Goal: Information Seeking & Learning: Compare options

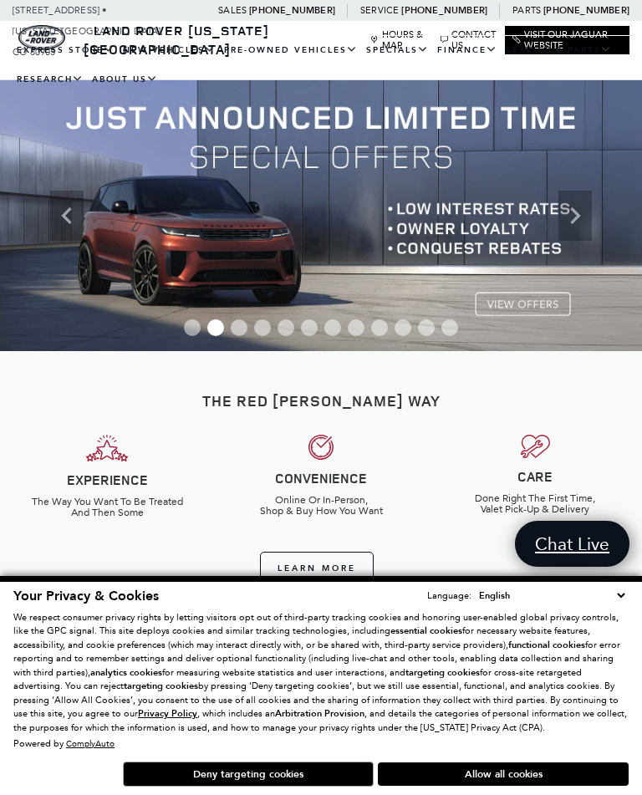
click at [493, 772] on button "Allow all cookies" at bounding box center [503, 773] width 251 height 23
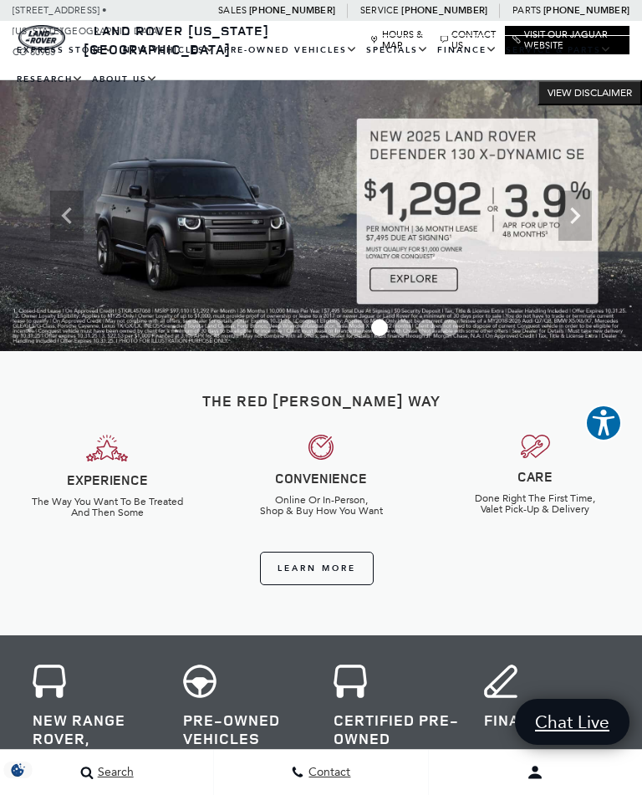
click at [0, 0] on link "Range Rover" at bounding box center [0, 0] width 0 height 0
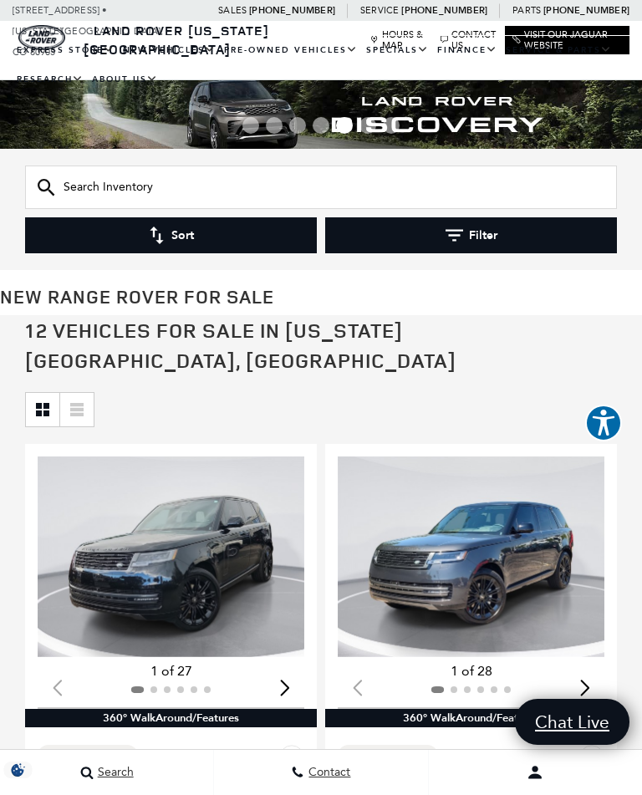
click at [481, 239] on button "Filter" at bounding box center [471, 235] width 292 height 36
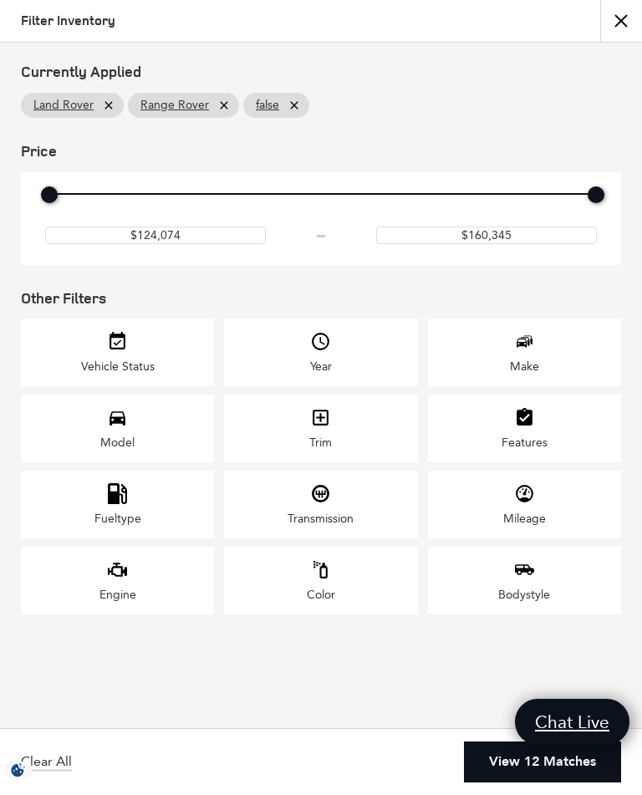
click at [171, 441] on div "Model" at bounding box center [117, 429] width 193 height 68
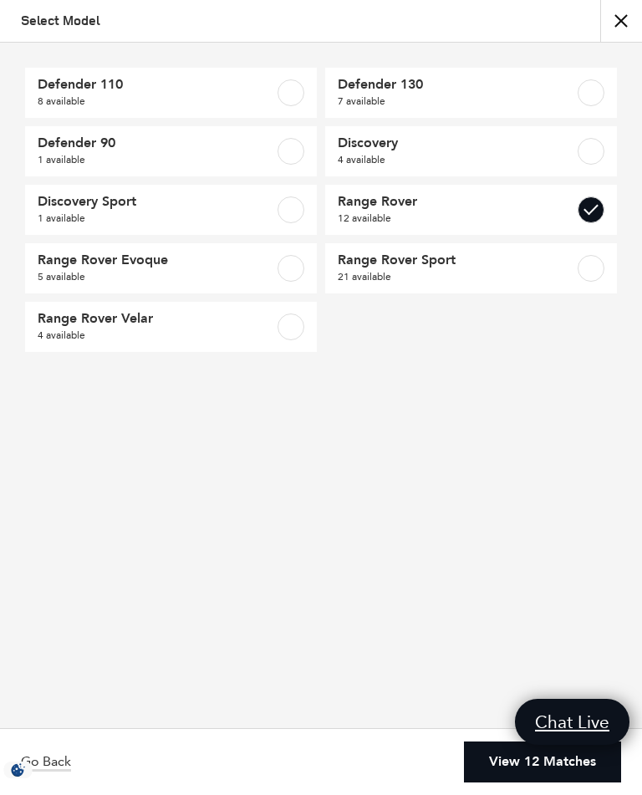
click at [599, 210] on label at bounding box center [591, 209] width 27 height 27
checkbox input "false"
click at [607, 262] on link "Range Rover Sport 21 available" at bounding box center [471, 268] width 292 height 50
checkbox input "true"
click at [619, 22] on button "close" at bounding box center [621, 21] width 42 height 42
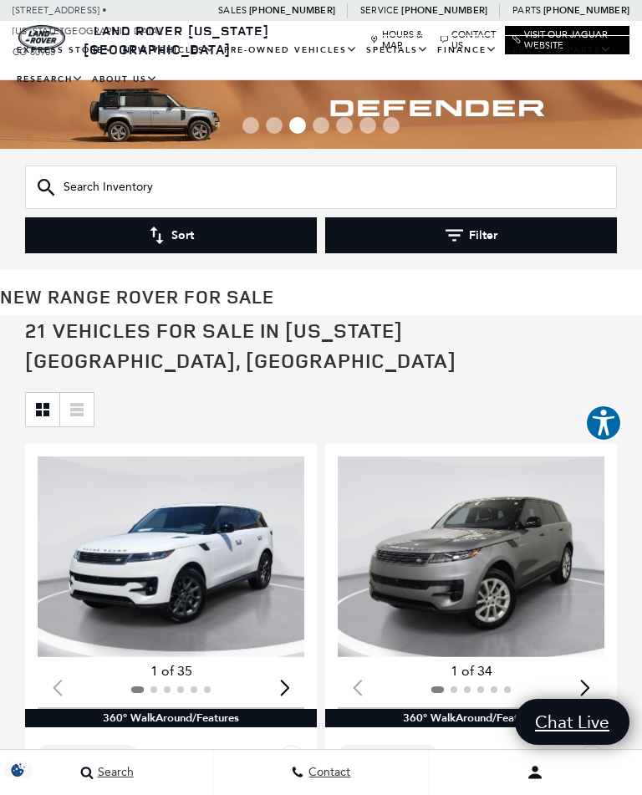
click at [484, 228] on button "Filter" at bounding box center [471, 235] width 292 height 36
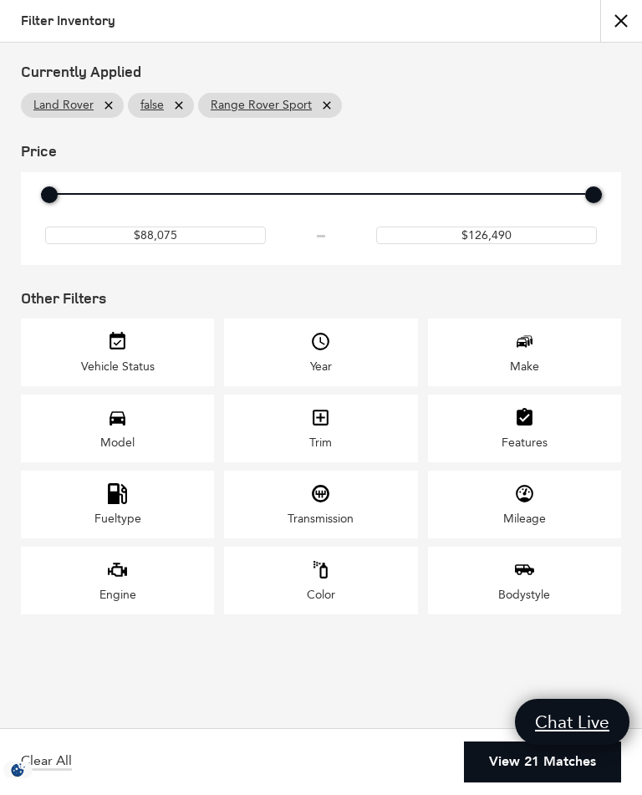
click at [145, 454] on div "Model" at bounding box center [117, 429] width 193 height 68
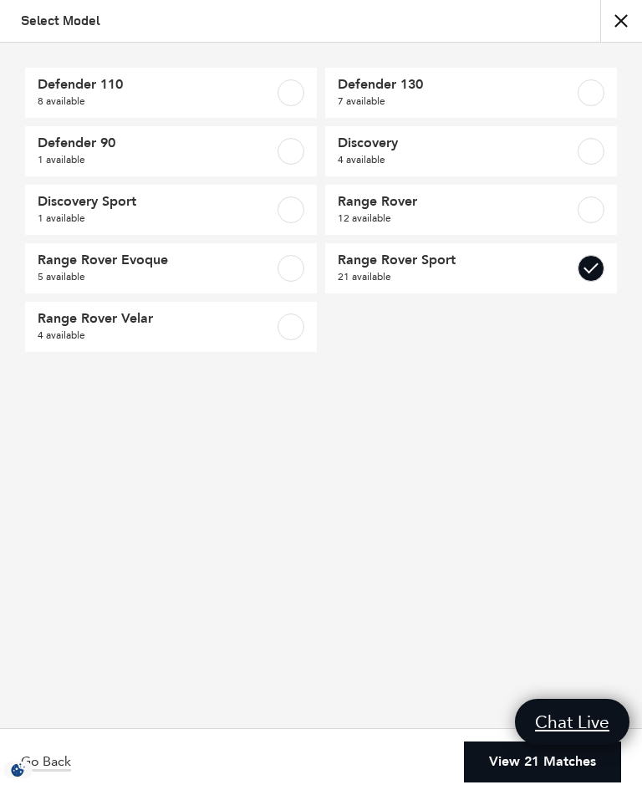
click at [301, 212] on label at bounding box center [291, 209] width 27 height 27
checkbox input "true"
click at [586, 278] on label at bounding box center [591, 268] width 27 height 27
checkbox input "false"
click at [566, 756] on link "View 1 Match" at bounding box center [553, 762] width 136 height 41
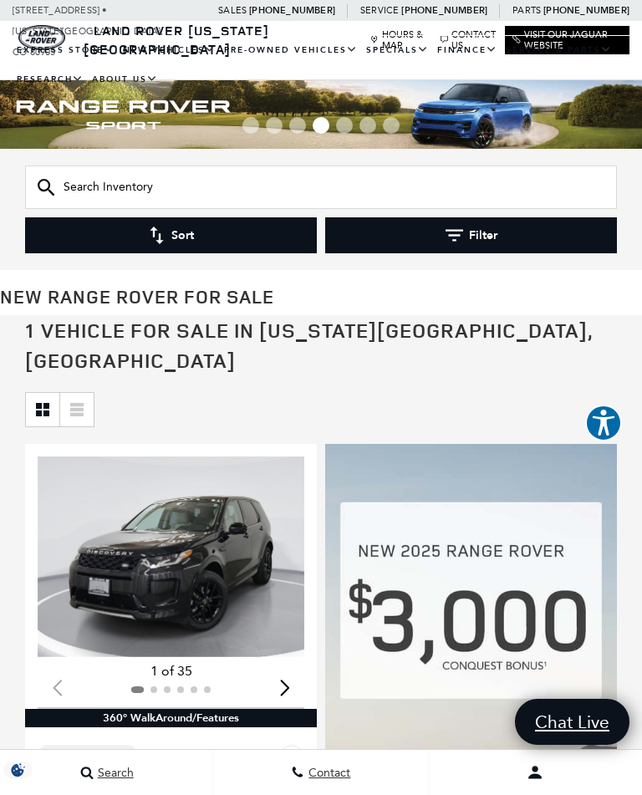
click at [472, 231] on button "Filter" at bounding box center [471, 235] width 292 height 36
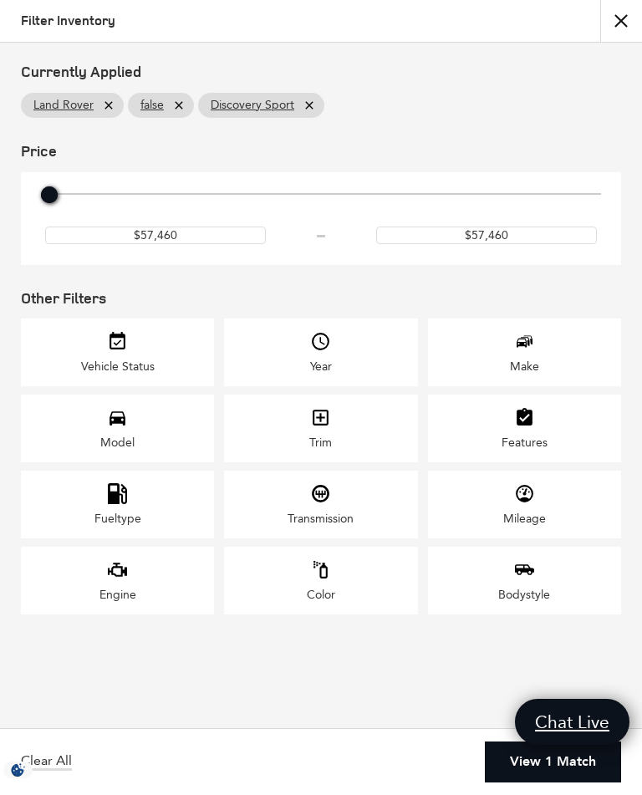
click at [141, 438] on div "Model" at bounding box center [117, 429] width 193 height 68
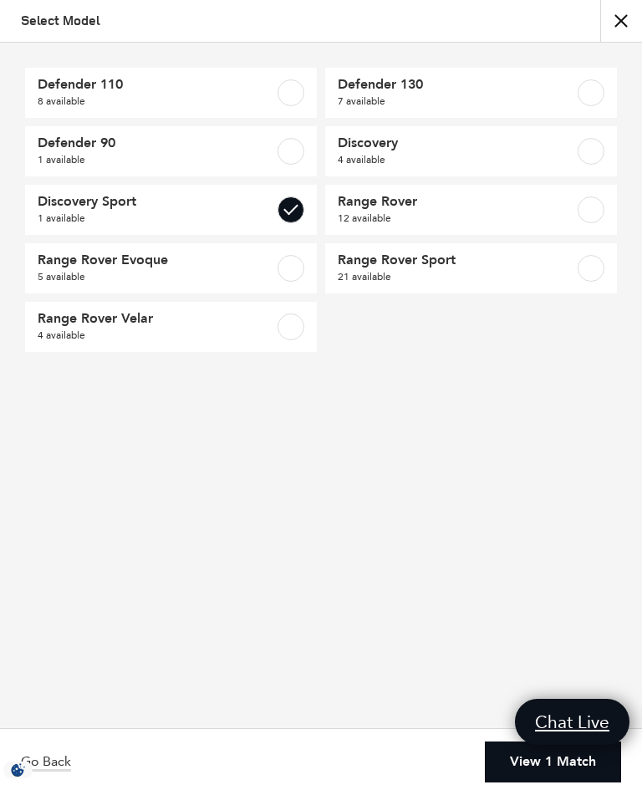
click at [290, 203] on label at bounding box center [291, 209] width 27 height 27
checkbox input "false"
click at [590, 159] on label at bounding box center [591, 151] width 27 height 27
checkbox input "true"
click at [530, 777] on link "View 4 Matches" at bounding box center [546, 762] width 150 height 41
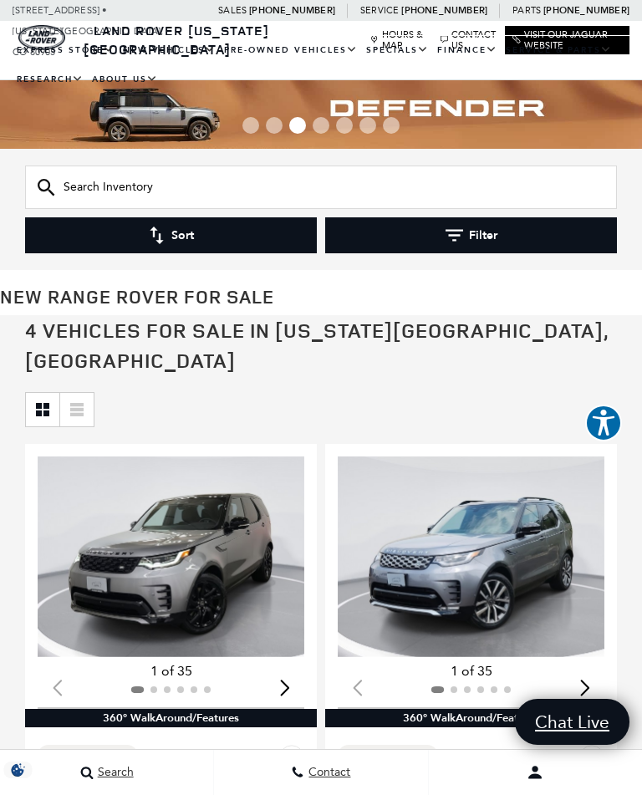
click at [489, 229] on button "Filter" at bounding box center [471, 235] width 292 height 36
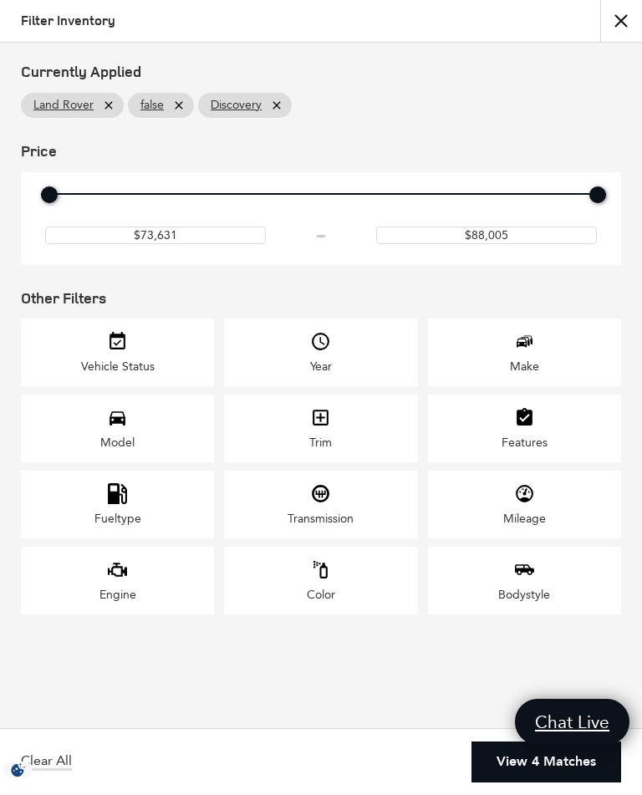
click at [161, 434] on div "Model" at bounding box center [117, 429] width 193 height 68
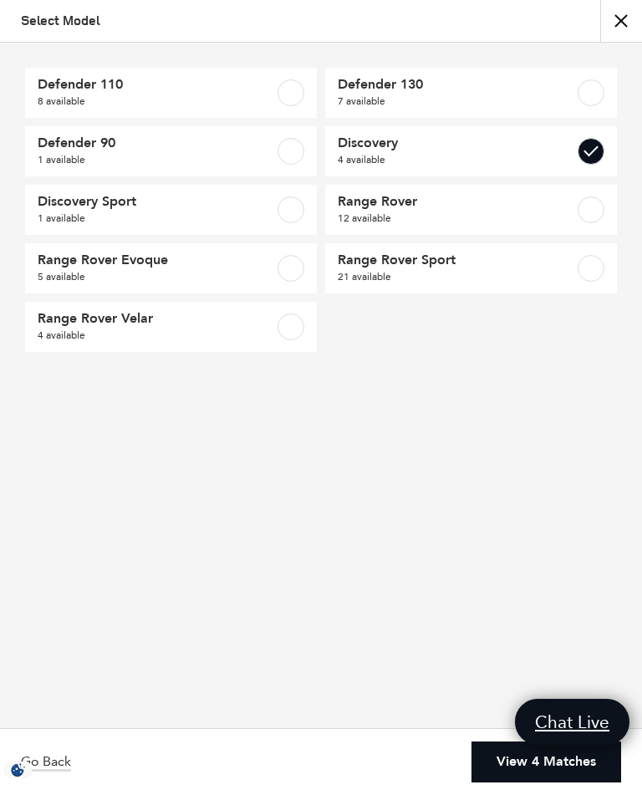
click at [584, 142] on label at bounding box center [591, 151] width 27 height 27
checkbox input "false"
click at [588, 89] on label at bounding box center [591, 92] width 27 height 27
checkbox input "true"
click at [535, 762] on link "View 7 Matches" at bounding box center [546, 762] width 150 height 41
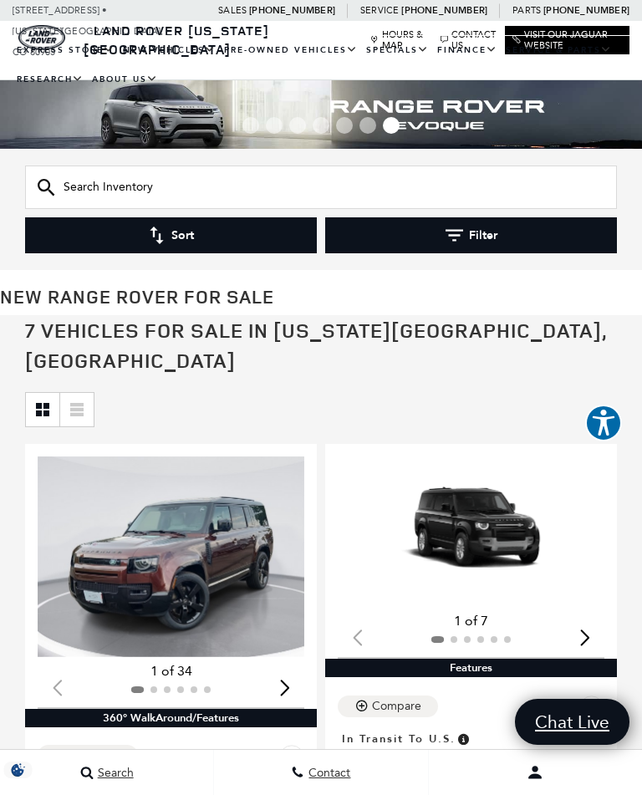
click at [502, 251] on button "Filter" at bounding box center [471, 235] width 292 height 36
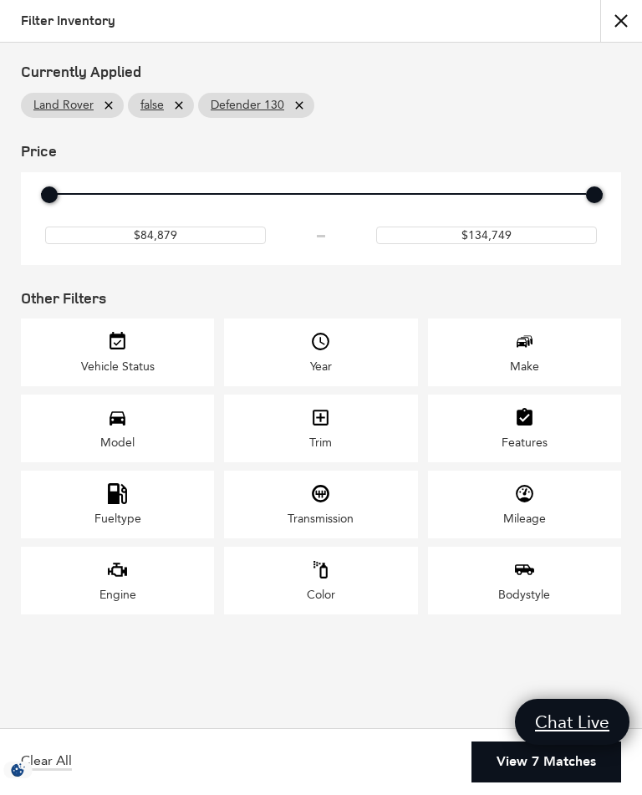
click at [161, 447] on div "Model" at bounding box center [117, 429] width 193 height 68
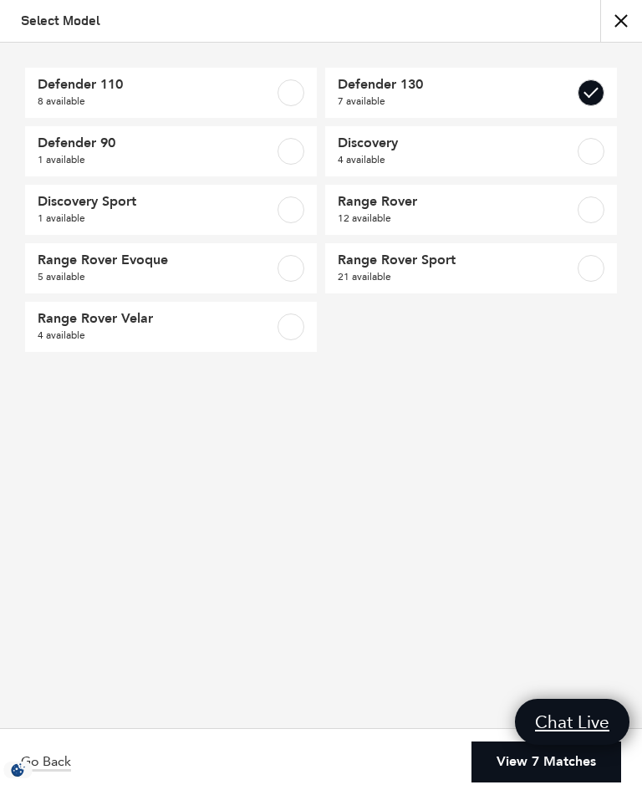
click at [602, 88] on label at bounding box center [591, 92] width 27 height 27
checkbox input "false"
click at [288, 155] on label at bounding box center [291, 151] width 27 height 27
checkbox input "true"
click at [556, 760] on link "View 1 Match" at bounding box center [553, 762] width 136 height 41
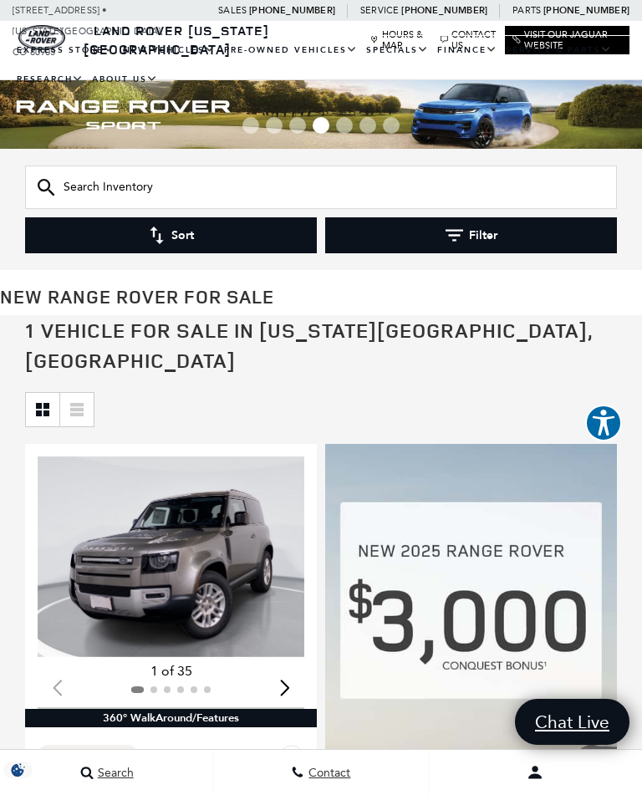
click at [487, 230] on button "Filter" at bounding box center [471, 235] width 292 height 36
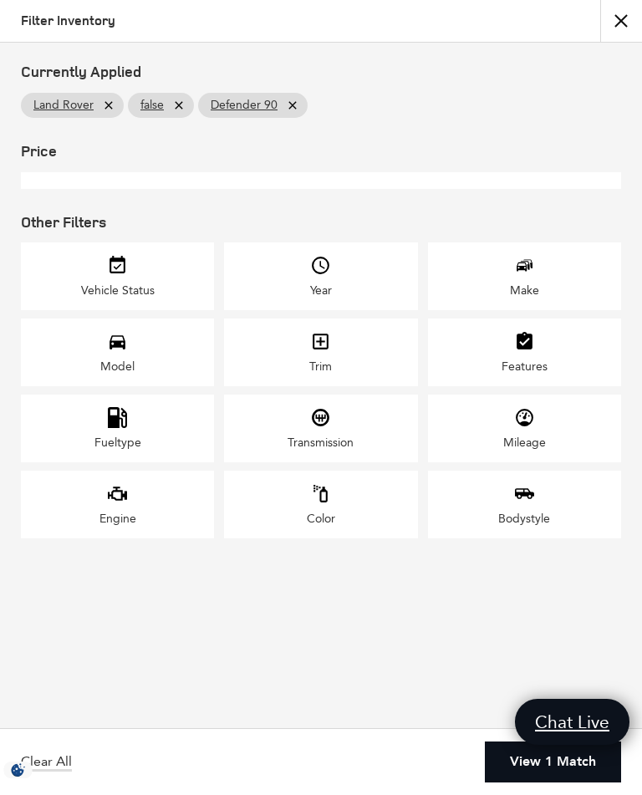
click at [176, 357] on div "Model" at bounding box center [117, 353] width 193 height 68
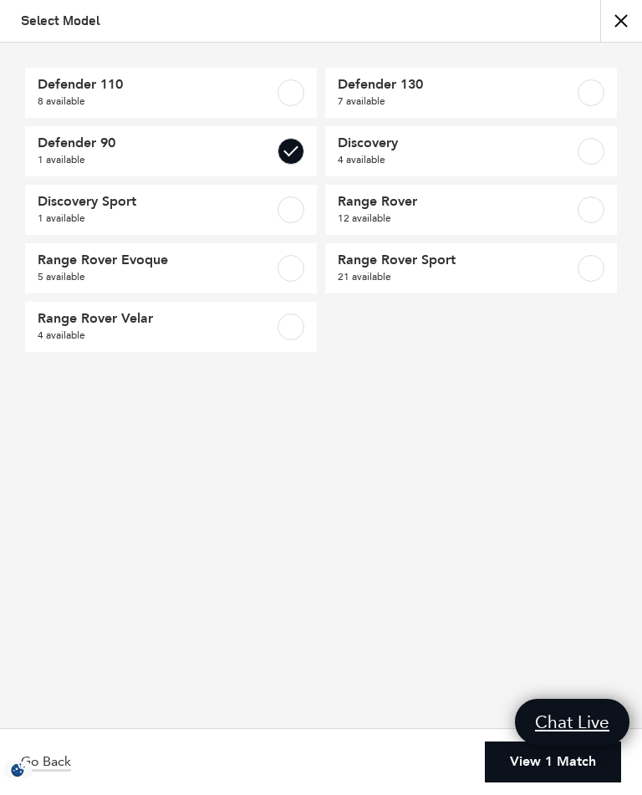
click at [297, 77] on link "Defender 110 8 available" at bounding box center [171, 93] width 292 height 50
checkbox input "true"
click at [293, 142] on label at bounding box center [291, 151] width 27 height 27
checkbox input "false"
click at [561, 767] on link "View 8 Matches" at bounding box center [546, 762] width 150 height 41
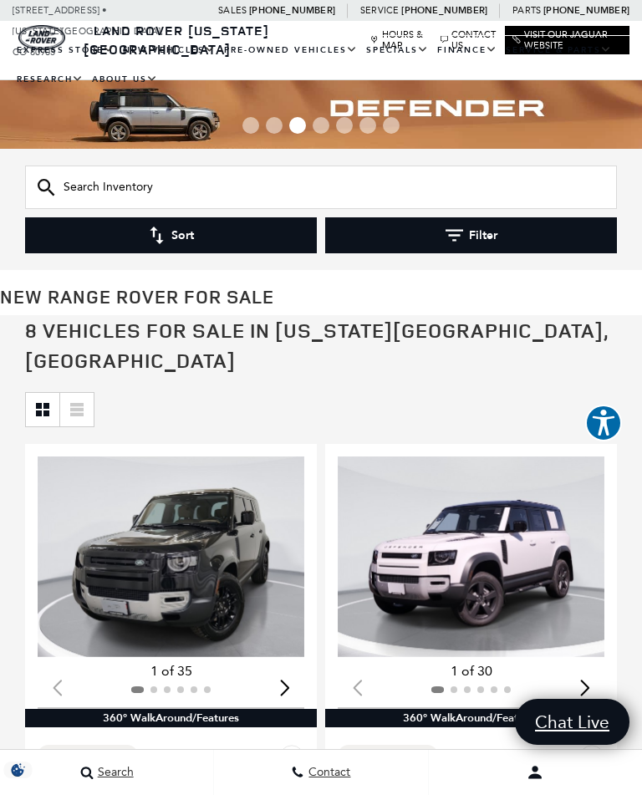
click at [476, 237] on button "Filter" at bounding box center [471, 235] width 292 height 36
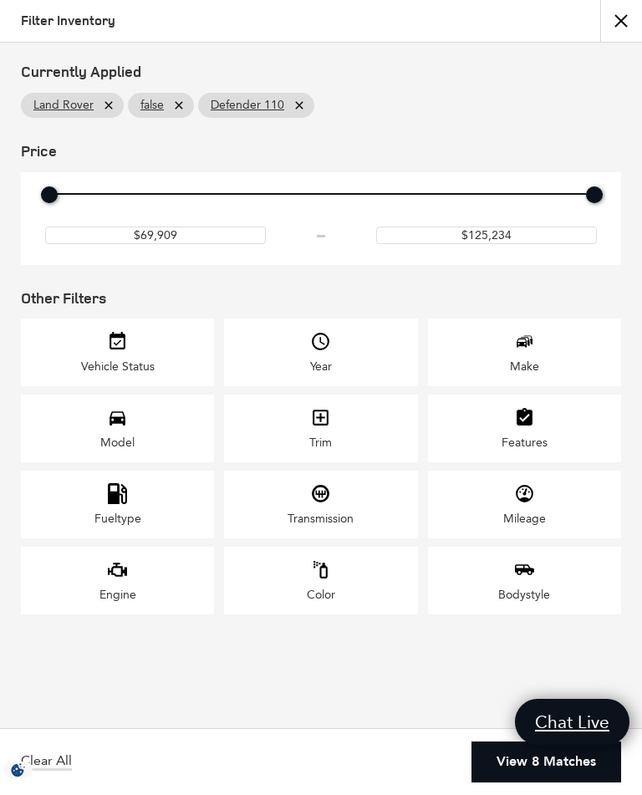
click at [149, 453] on div "Model" at bounding box center [117, 429] width 193 height 68
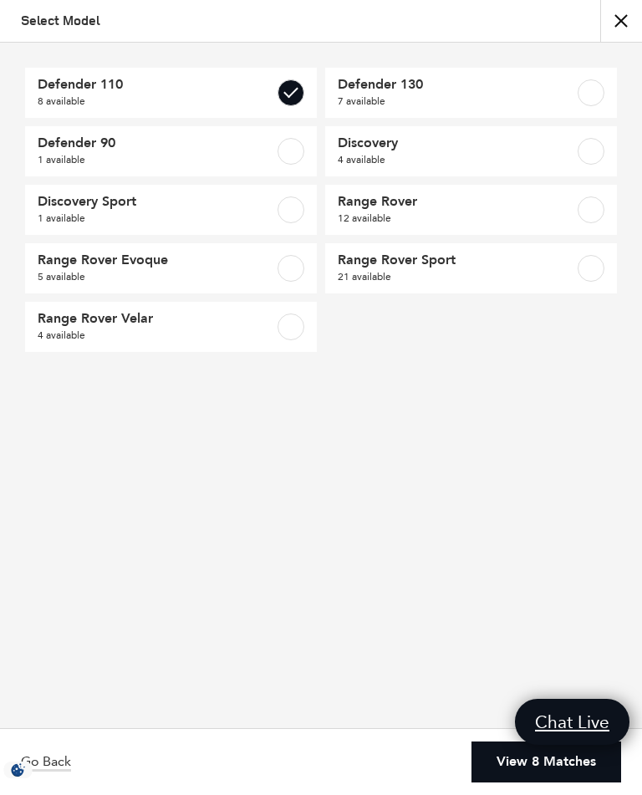
click at [292, 101] on label at bounding box center [291, 92] width 27 height 27
checkbox input "false"
click at [291, 279] on label at bounding box center [291, 268] width 27 height 27
checkbox input "true"
click at [286, 328] on label at bounding box center [291, 326] width 27 height 27
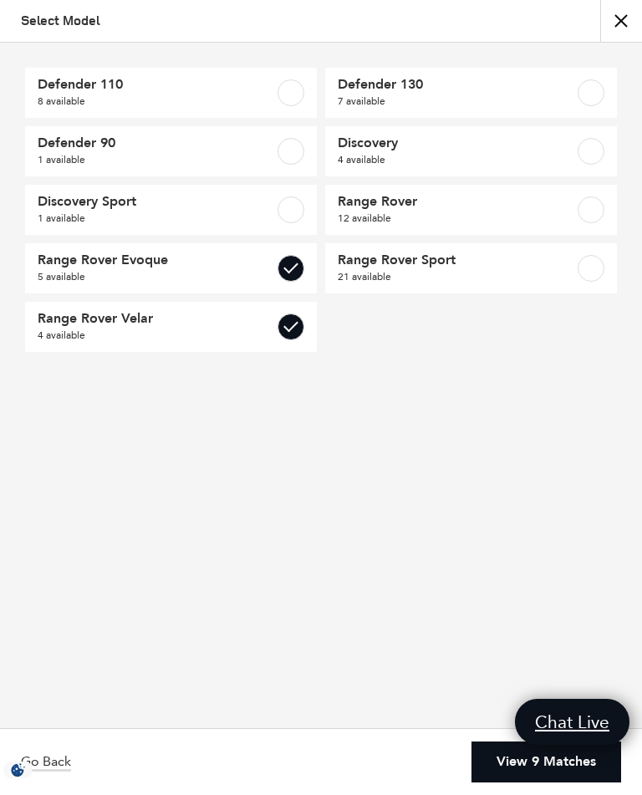
checkbox input "true"
click at [558, 762] on link "View 9 Matches" at bounding box center [546, 762] width 150 height 41
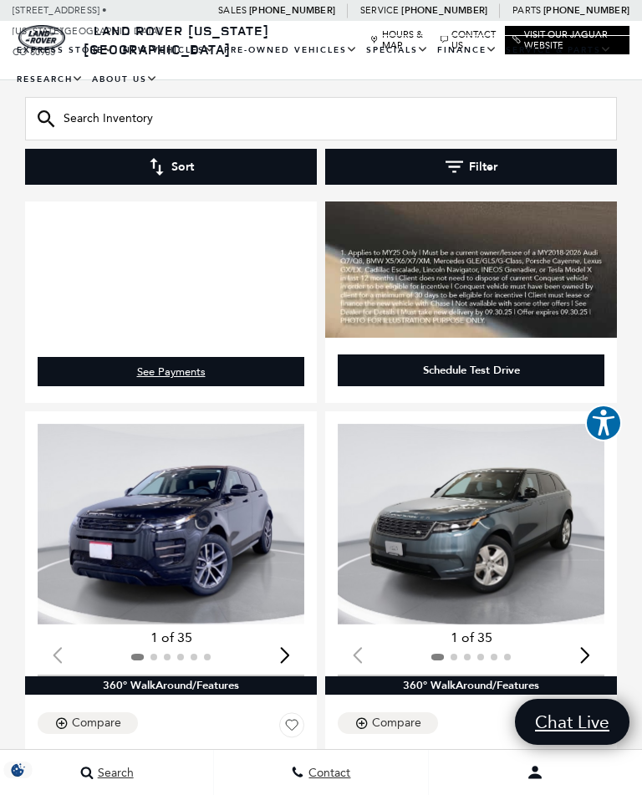
scroll to position [1357, 0]
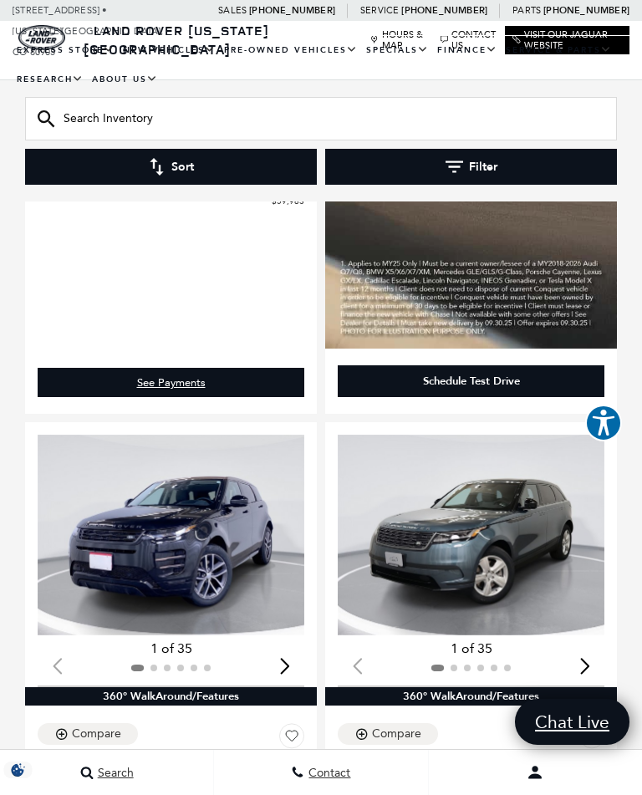
click at [450, 172] on icon "button" at bounding box center [455, 167] width 18 height 18
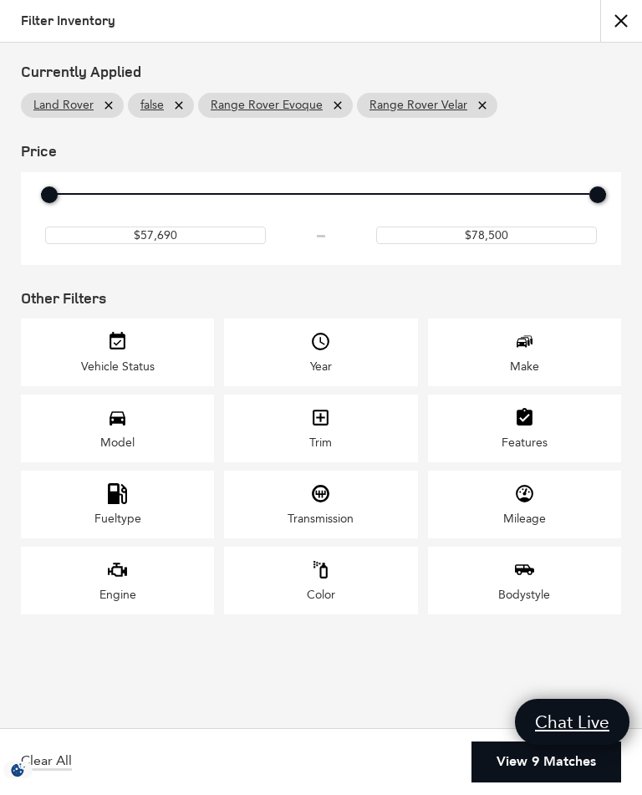
click at [124, 428] on icon "Model" at bounding box center [117, 417] width 21 height 21
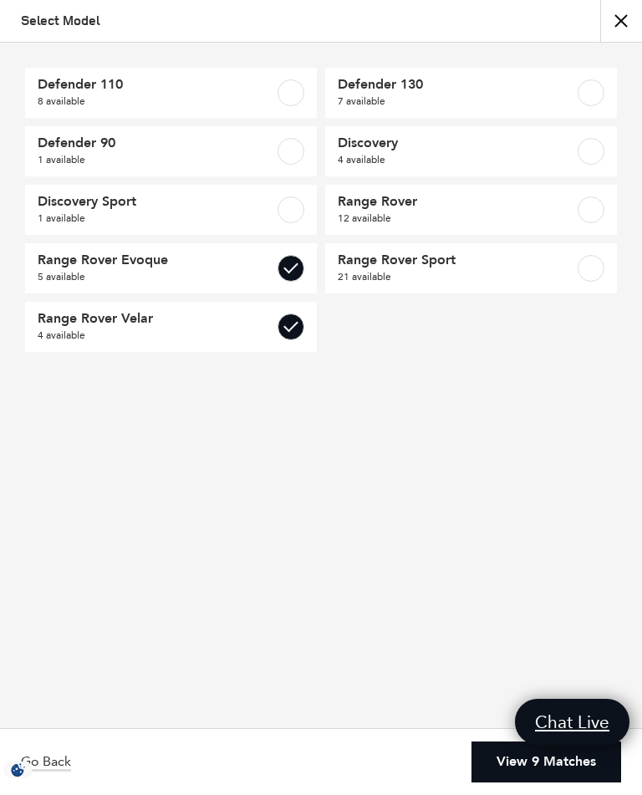
click at [292, 324] on label at bounding box center [291, 326] width 27 height 27
checkbox input "false"
click at [543, 762] on link "View 5 Matches" at bounding box center [546, 762] width 150 height 41
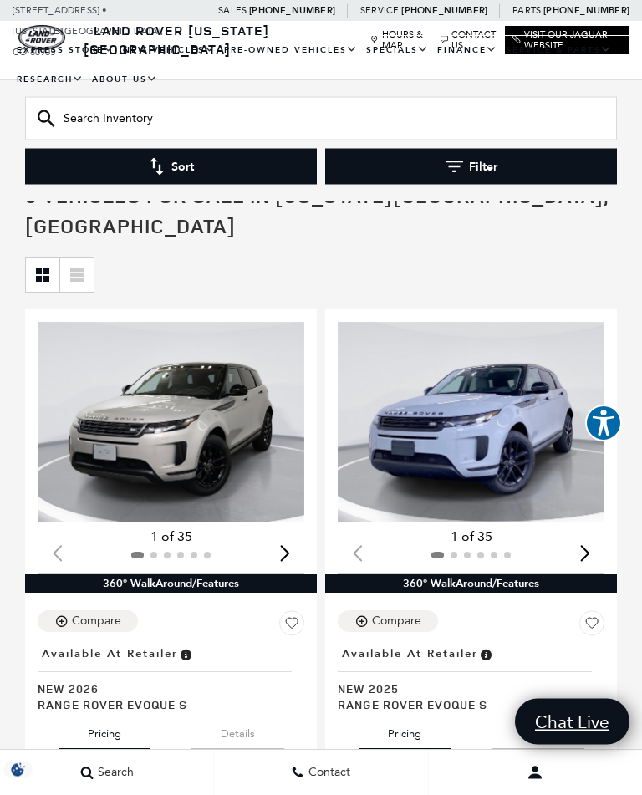
scroll to position [135, 0]
click at [195, 428] on img "1 / 2" at bounding box center [171, 422] width 267 height 200
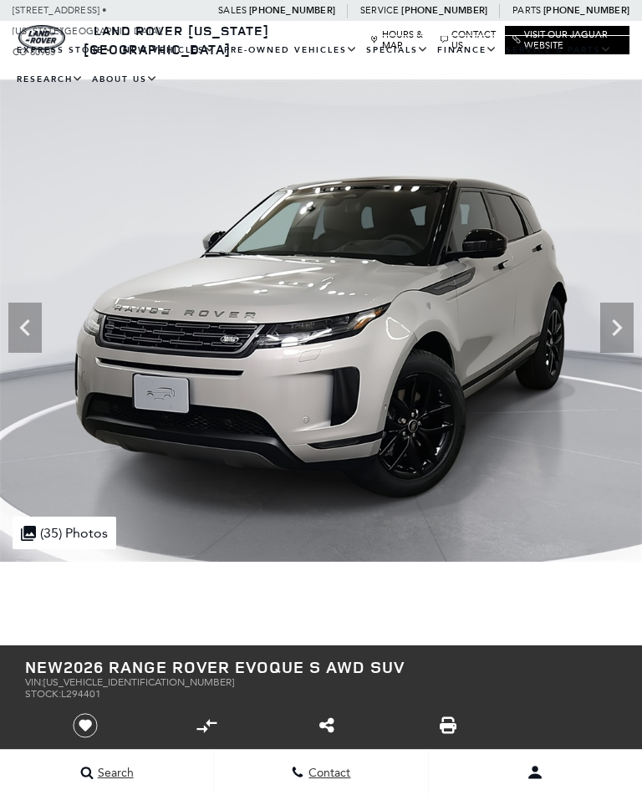
click at [629, 329] on icon at bounding box center [616, 327] width 33 height 33
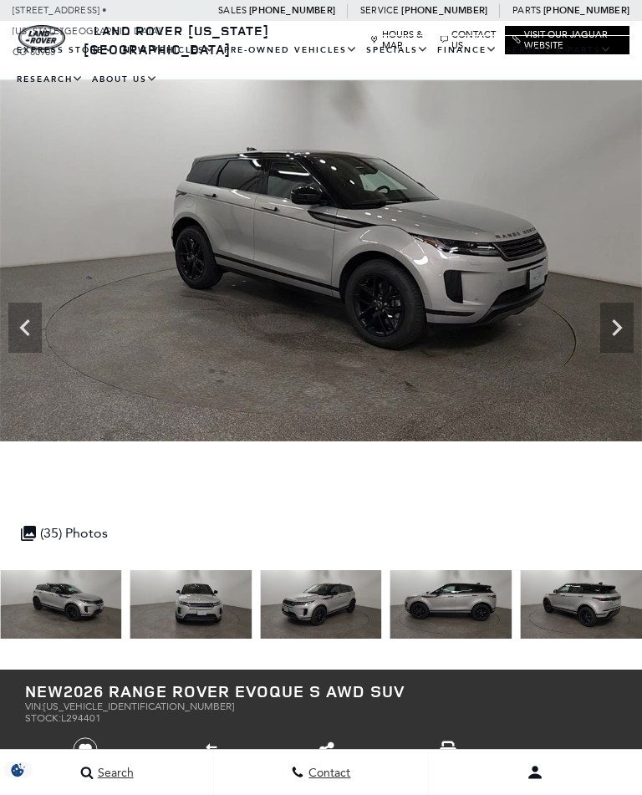
click at [623, 334] on icon "Next" at bounding box center [616, 327] width 33 height 33
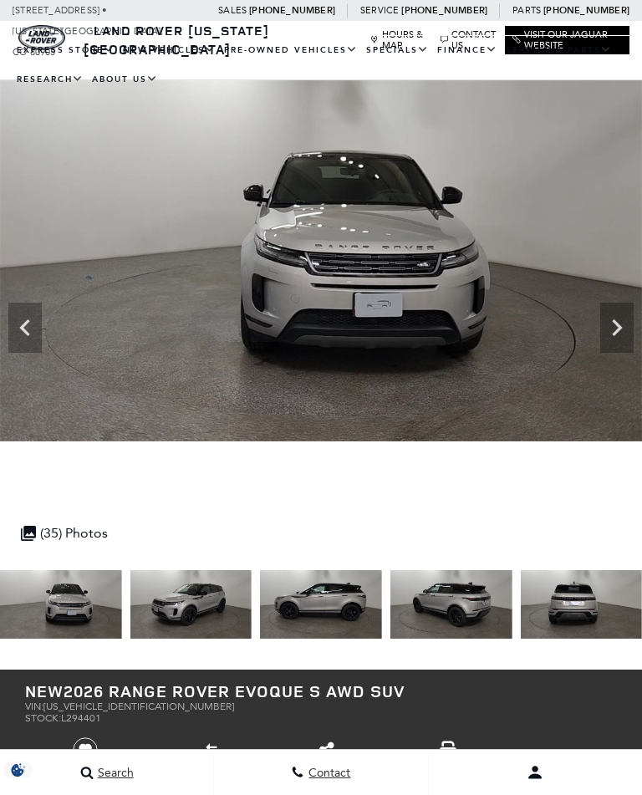
click at [615, 328] on icon "Next" at bounding box center [616, 327] width 33 height 33
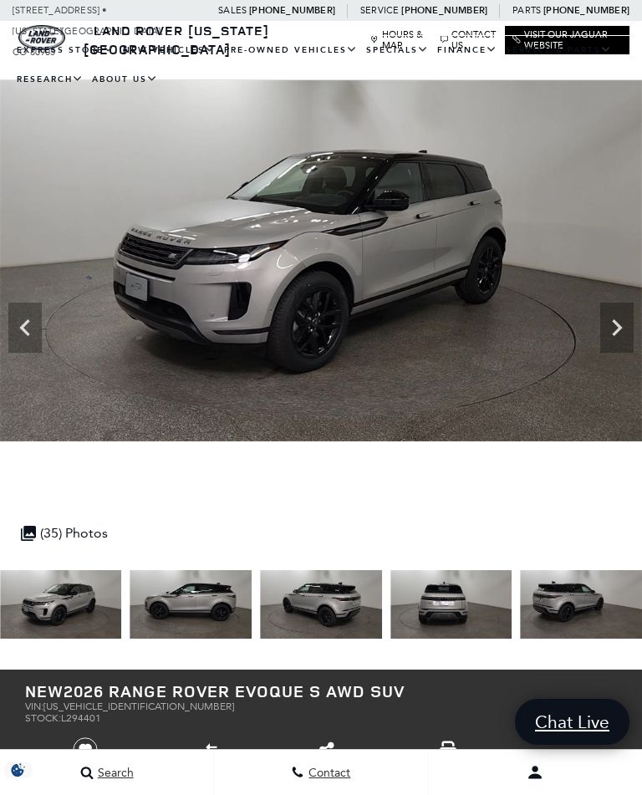
click at [617, 329] on icon "Next" at bounding box center [616, 327] width 33 height 33
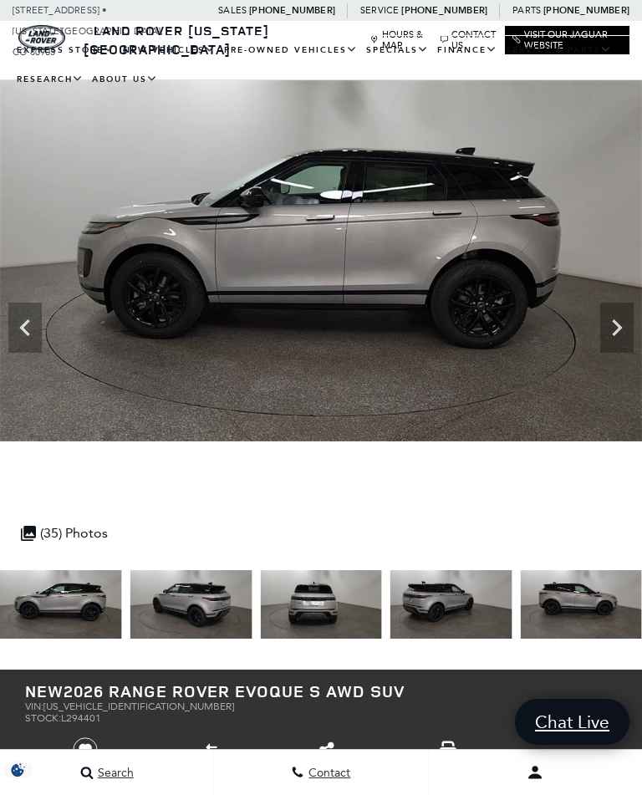
click at [618, 326] on icon "Next" at bounding box center [617, 327] width 10 height 17
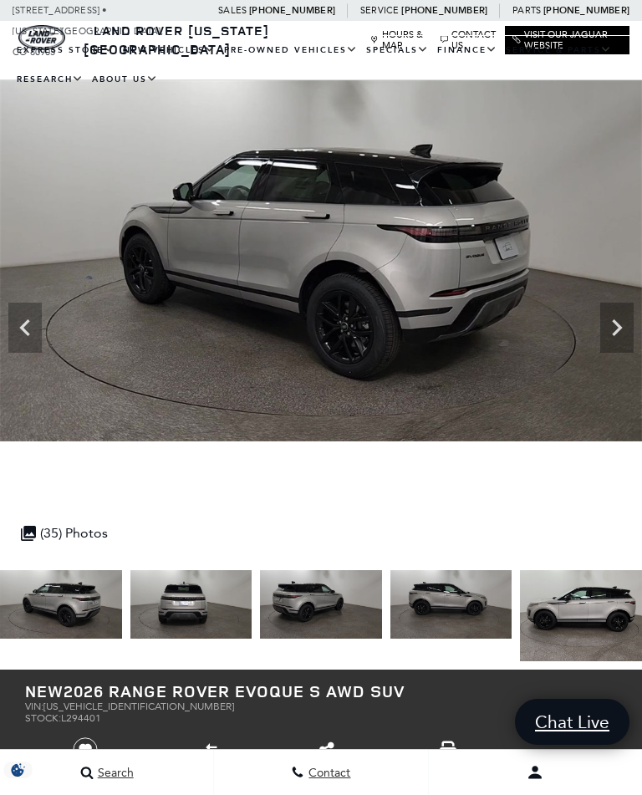
click at [622, 334] on icon "Next" at bounding box center [616, 327] width 33 height 33
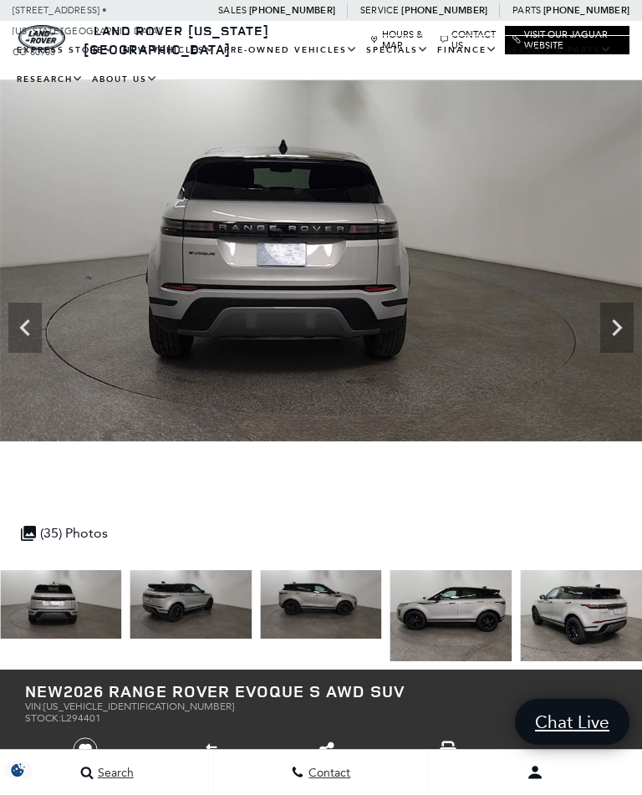
click at [619, 336] on icon "Next" at bounding box center [616, 327] width 33 height 33
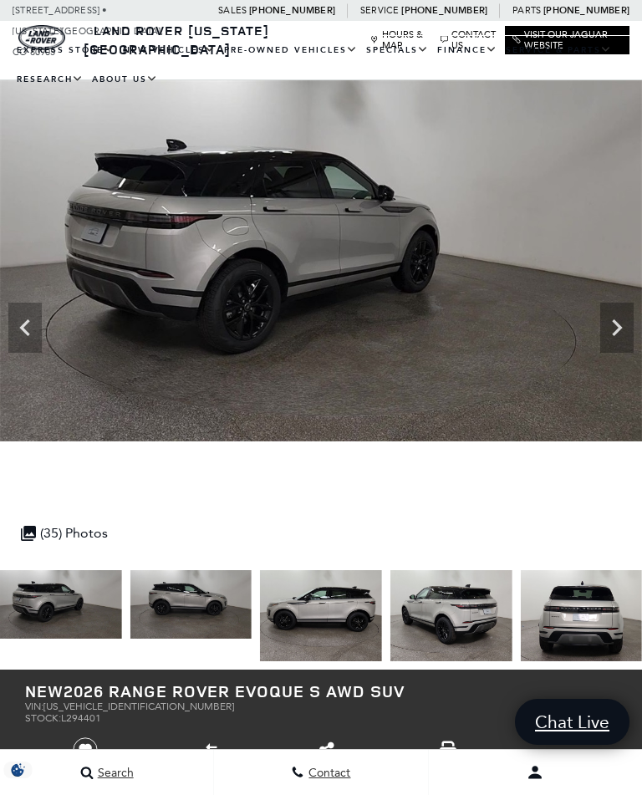
click at [622, 325] on icon "Next" at bounding box center [616, 327] width 33 height 33
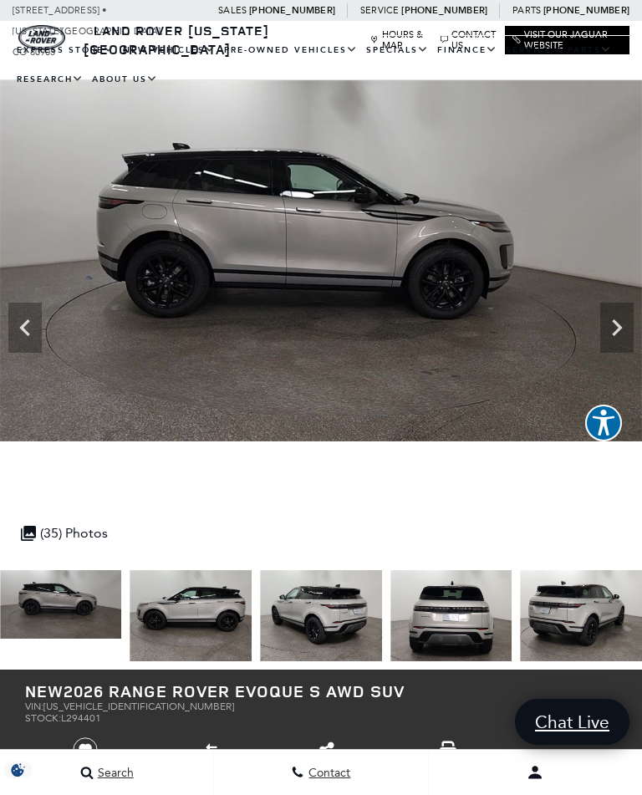
click at [614, 326] on icon "Next" at bounding box center [616, 327] width 33 height 33
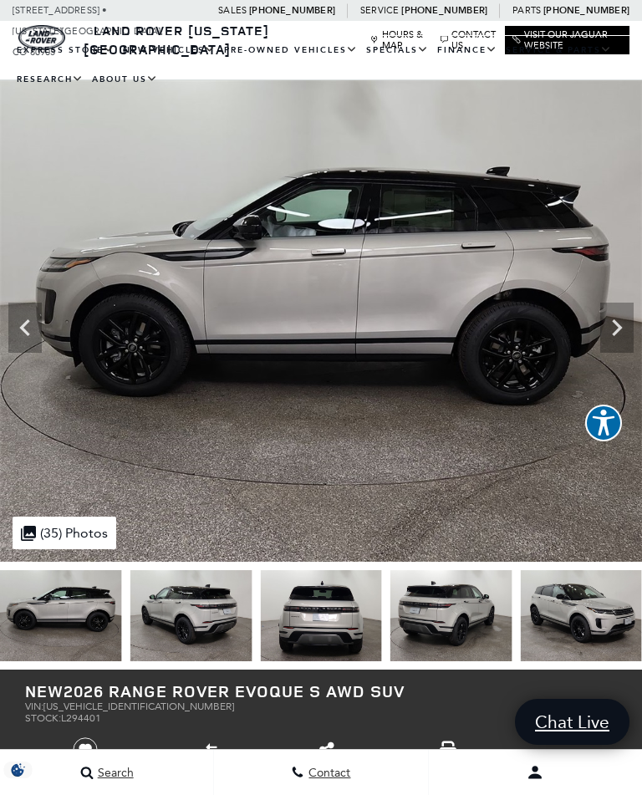
click at [624, 329] on icon "Next" at bounding box center [616, 327] width 33 height 33
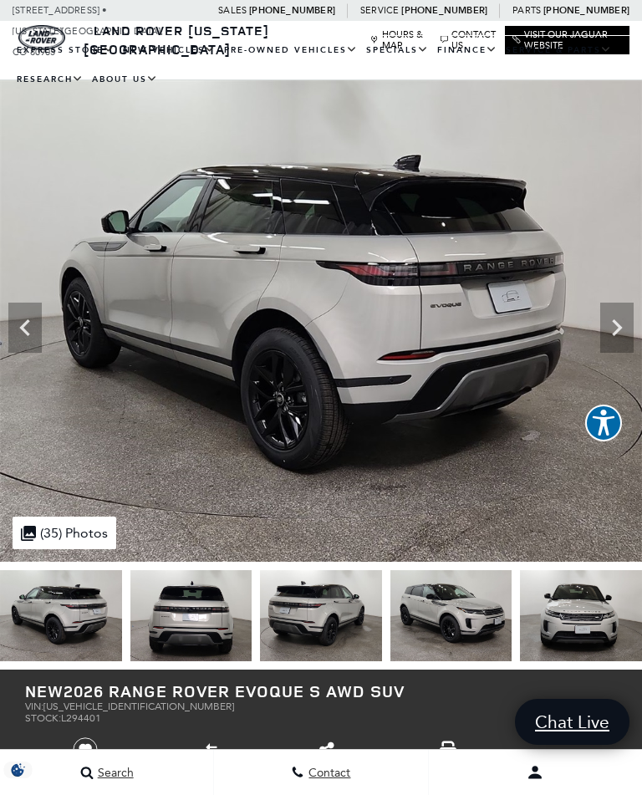
click at [630, 328] on icon "Next" at bounding box center [616, 327] width 33 height 33
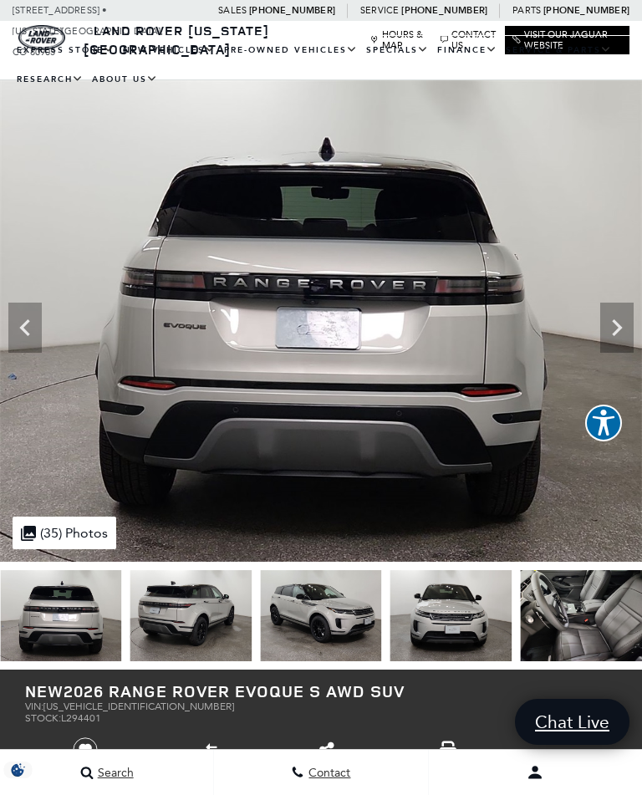
click at [611, 328] on icon "Next" at bounding box center [616, 327] width 33 height 33
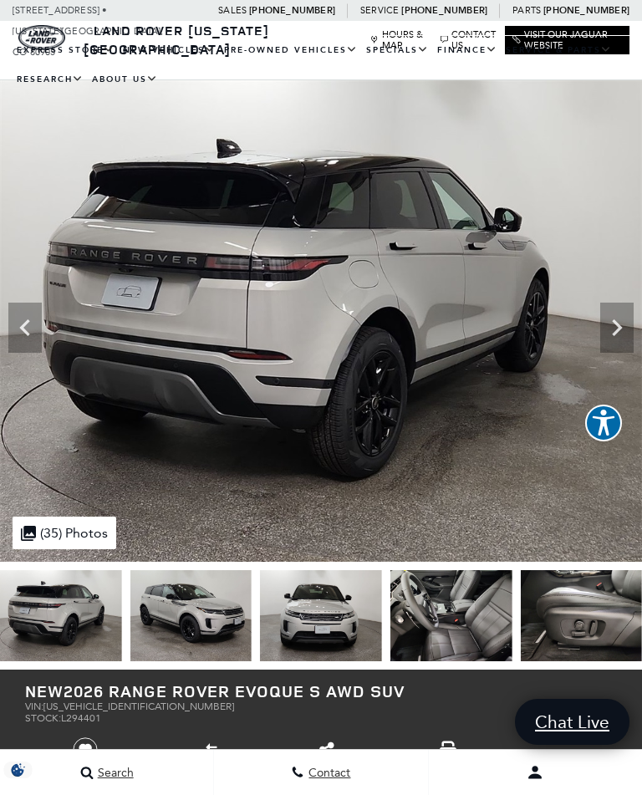
click at [635, 326] on img at bounding box center [321, 321] width 642 height 482
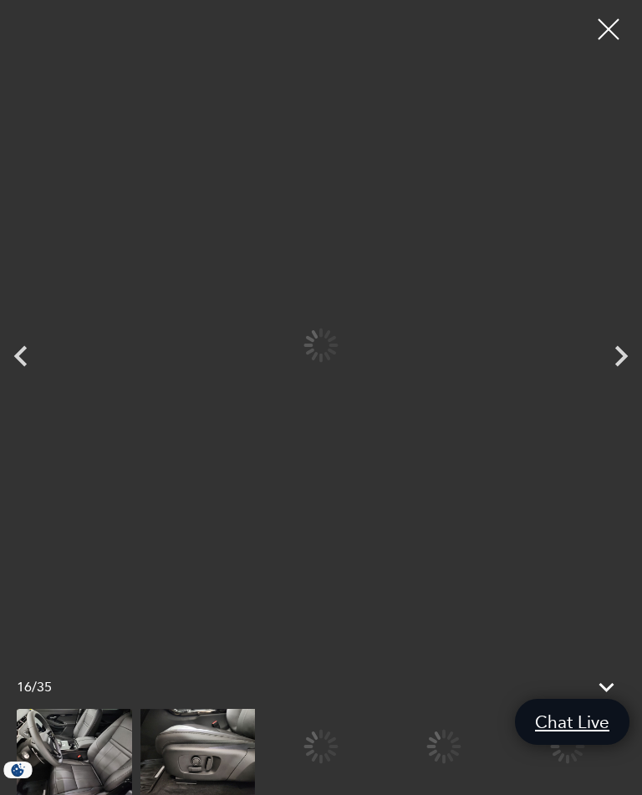
click at [502, 762] on div at bounding box center [444, 747] width 115 height 76
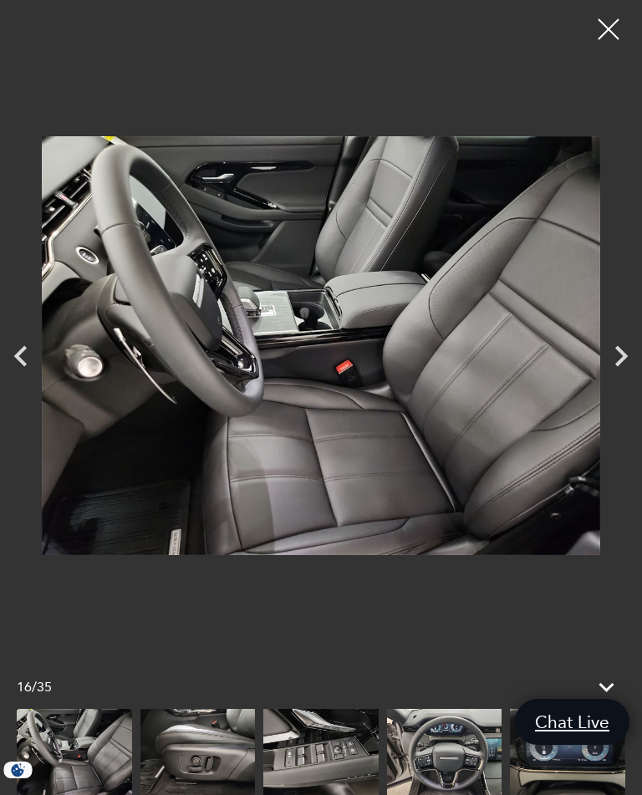
click at [621, 366] on icon "Next" at bounding box center [621, 356] width 42 height 42
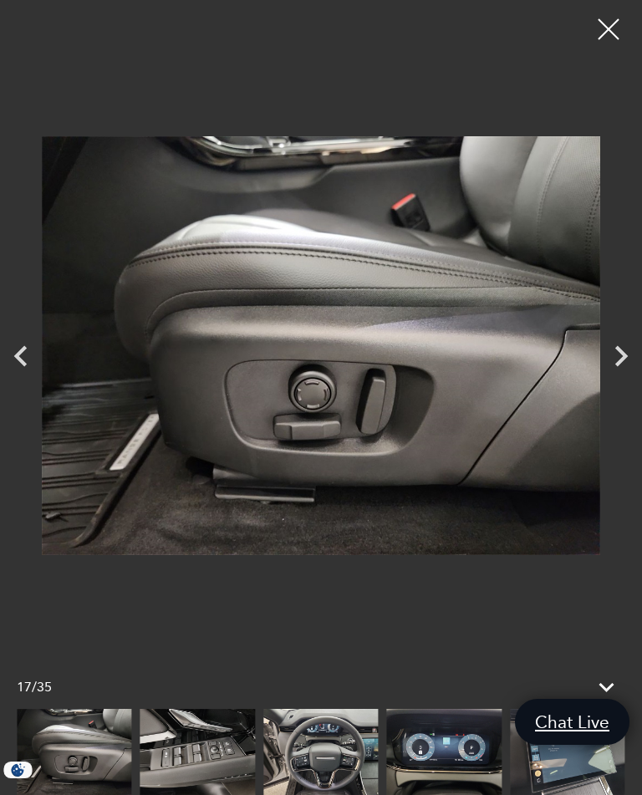
click at [632, 350] on icon "Next" at bounding box center [621, 356] width 42 height 42
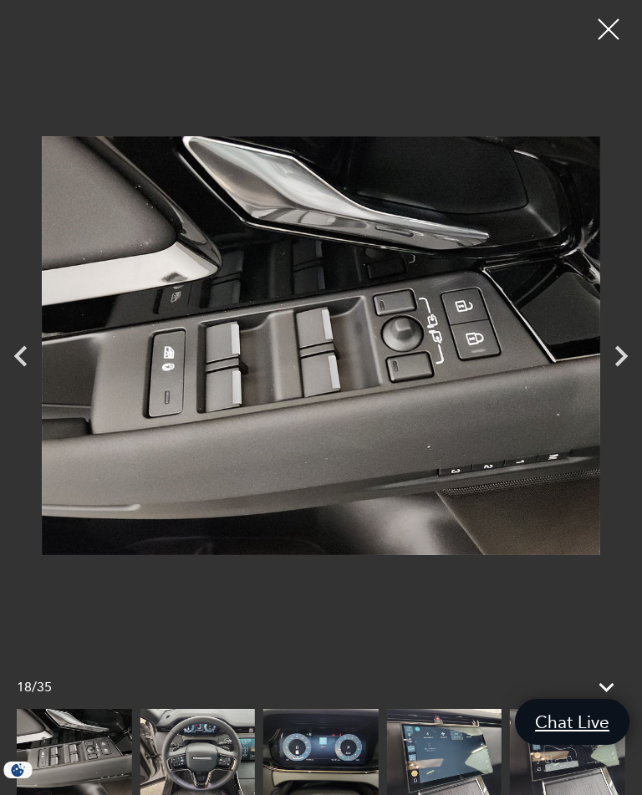
click at [631, 341] on icon "Next" at bounding box center [621, 356] width 42 height 42
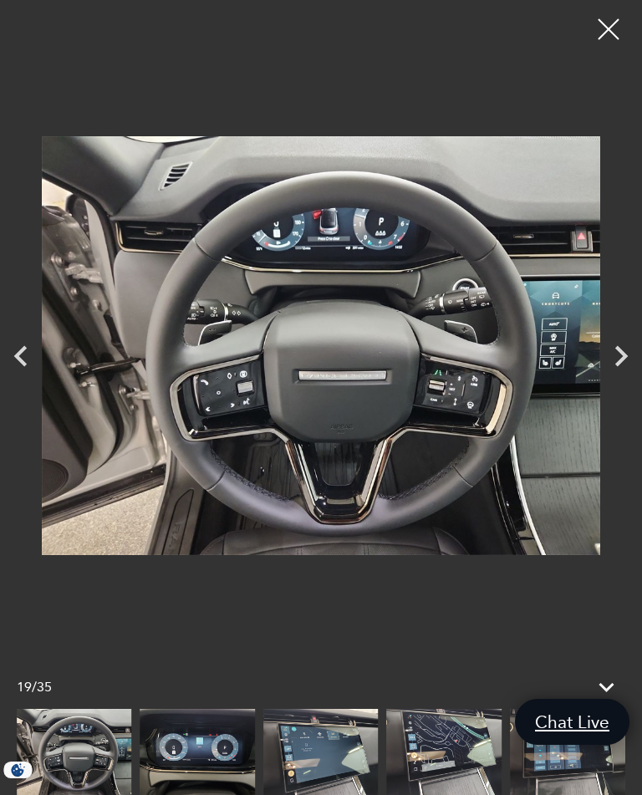
click at [630, 350] on icon "Next" at bounding box center [621, 356] width 42 height 42
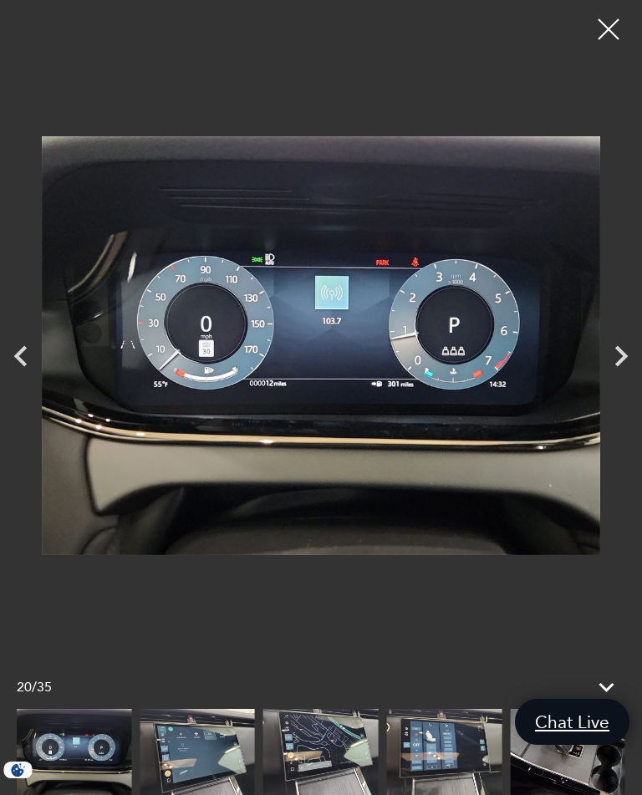
click at [622, 363] on icon "Next" at bounding box center [621, 356] width 42 height 42
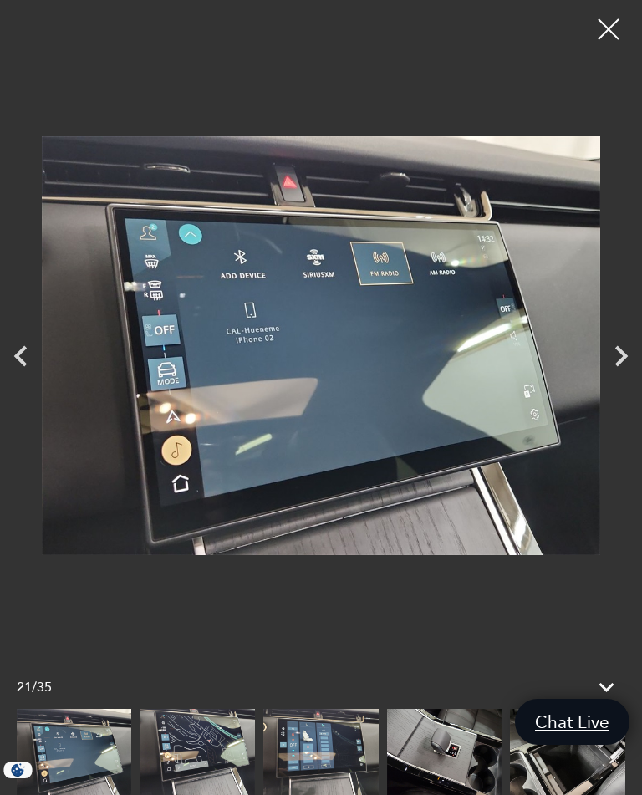
click at [624, 356] on icon "Next" at bounding box center [621, 356] width 13 height 21
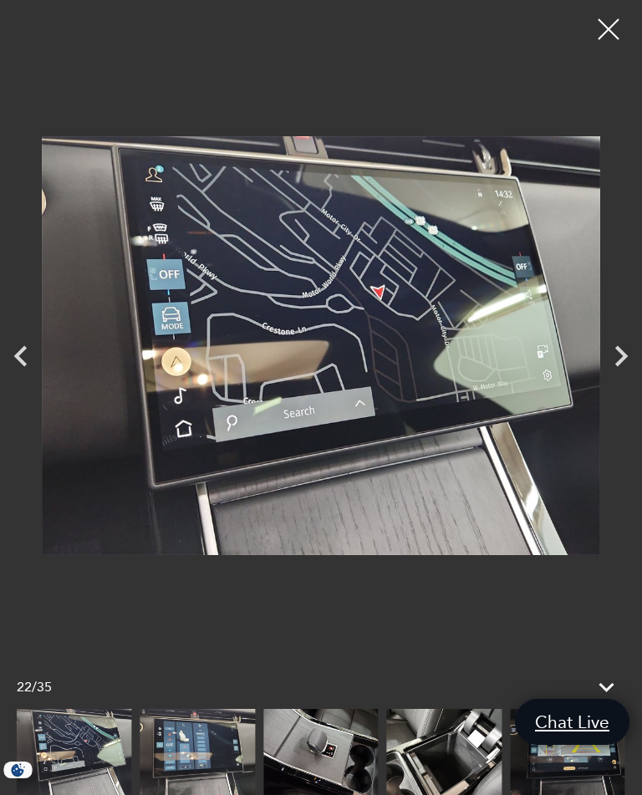
click at [631, 354] on icon "Next" at bounding box center [621, 356] width 42 height 42
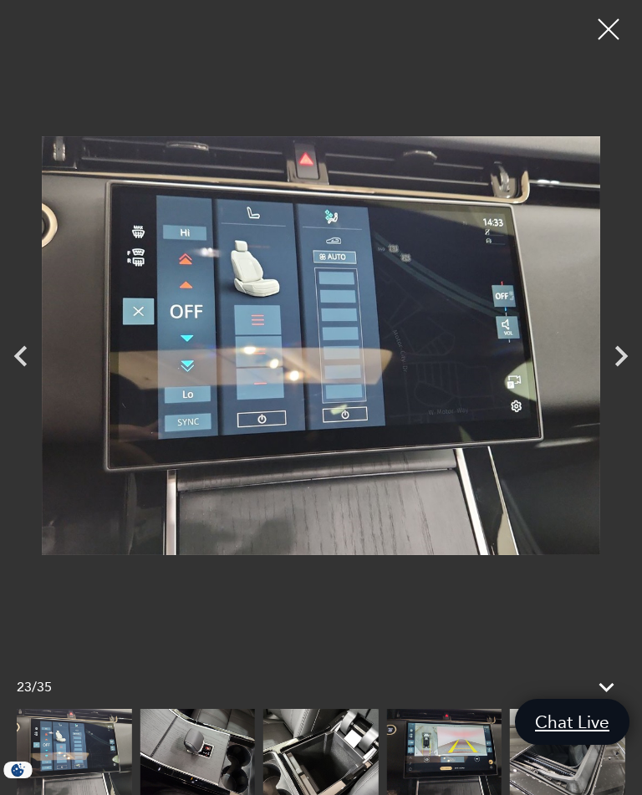
click at [620, 358] on icon "Next" at bounding box center [621, 356] width 42 height 42
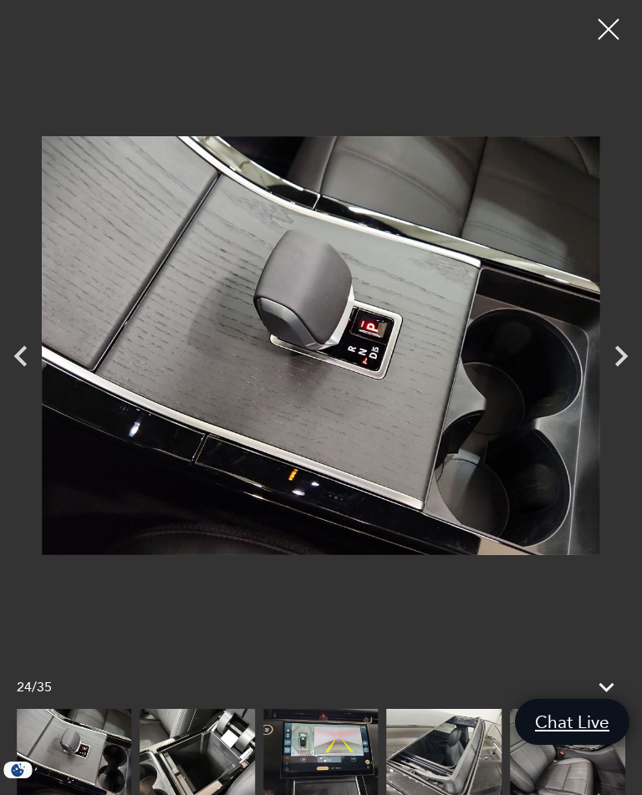
click at [615, 363] on icon "Next" at bounding box center [621, 356] width 42 height 42
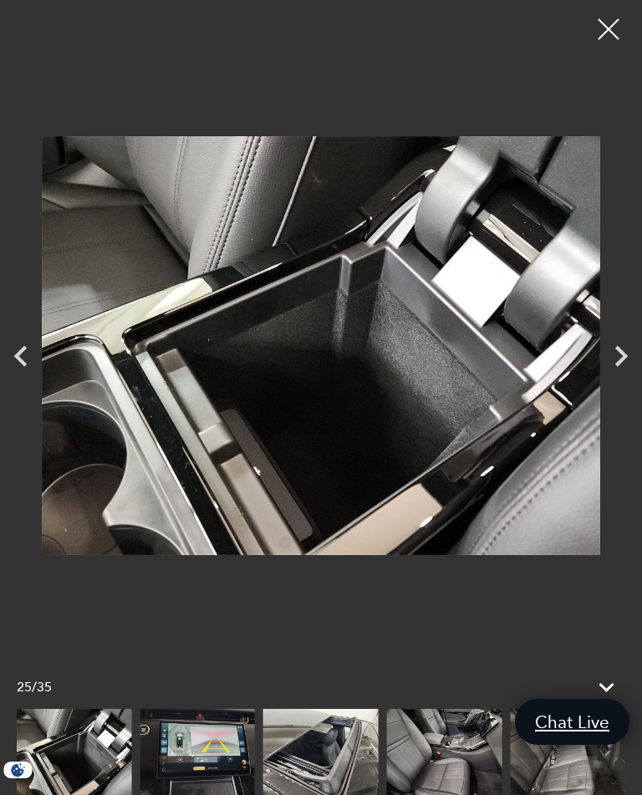
click at [614, 373] on icon "Next" at bounding box center [621, 356] width 42 height 42
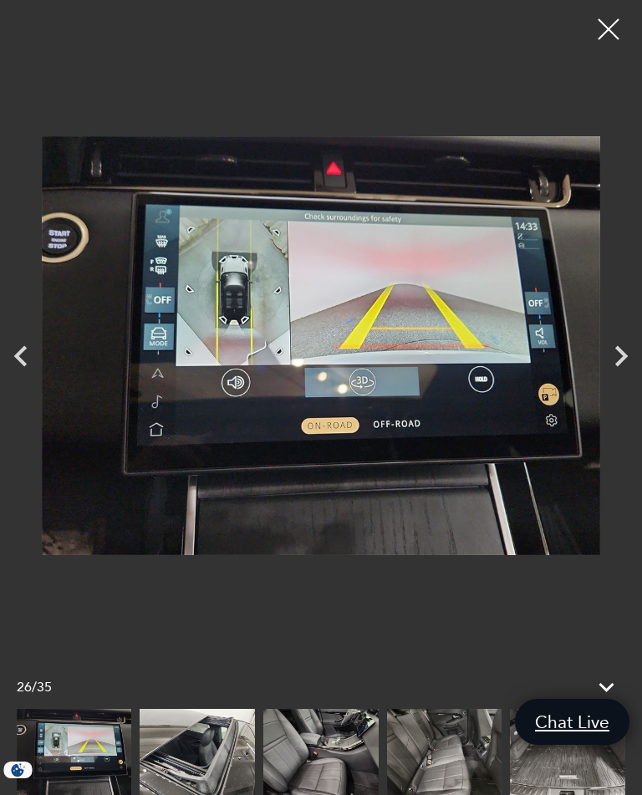
click at [635, 360] on icon "Next" at bounding box center [621, 356] width 42 height 42
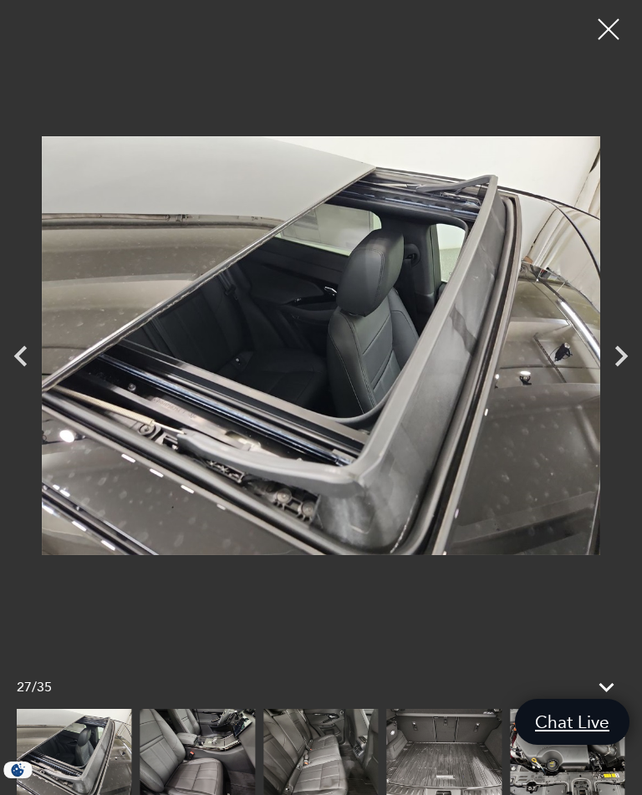
click at [632, 347] on icon "Next" at bounding box center [621, 356] width 42 height 42
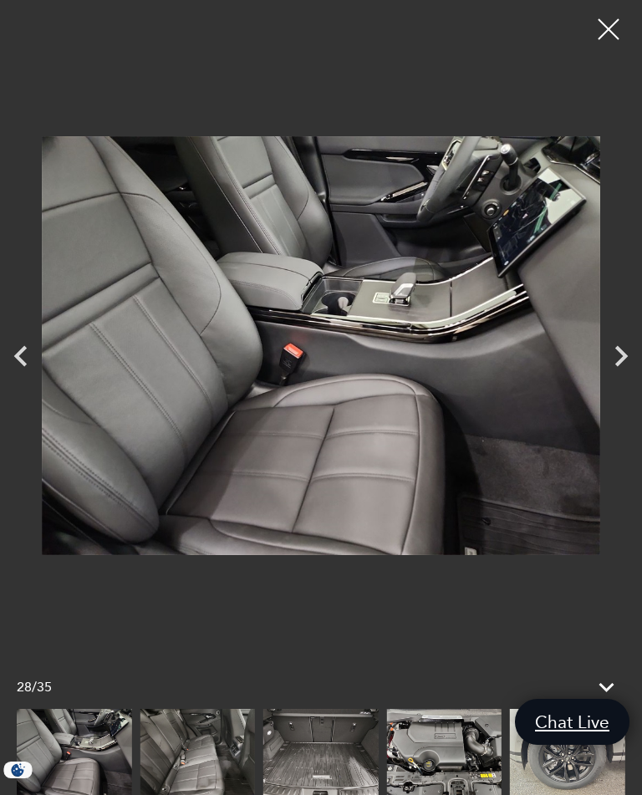
click at [635, 363] on icon "Next" at bounding box center [621, 356] width 42 height 42
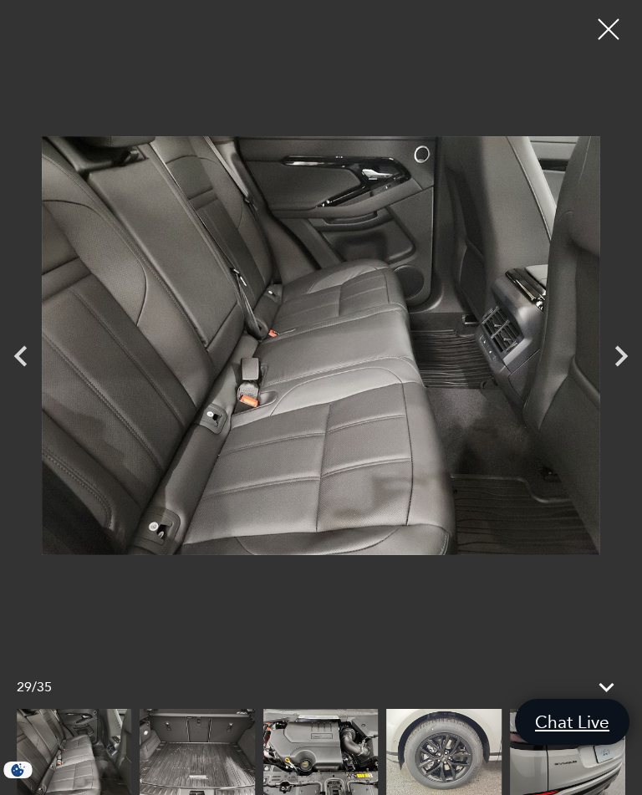
click at [622, 347] on icon "Next" at bounding box center [621, 356] width 42 height 42
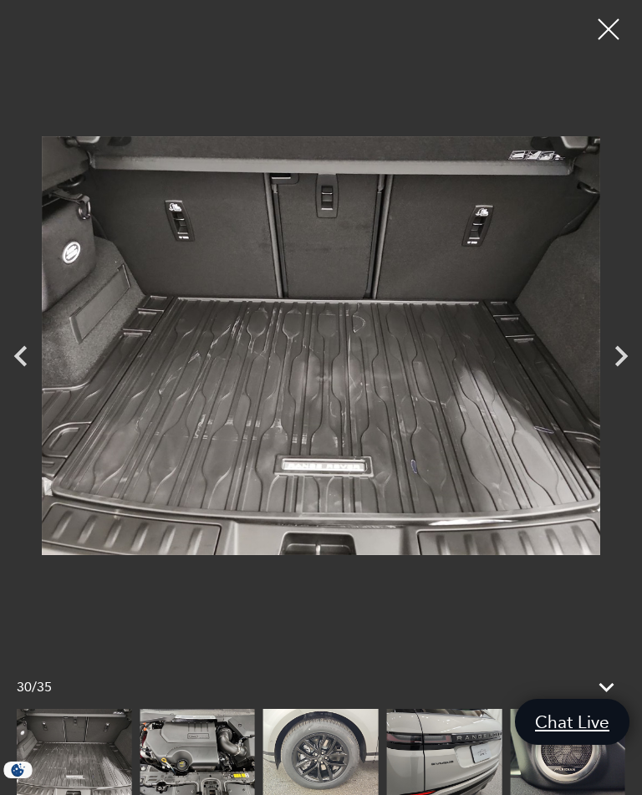
click at [632, 349] on icon "Next" at bounding box center [621, 356] width 42 height 42
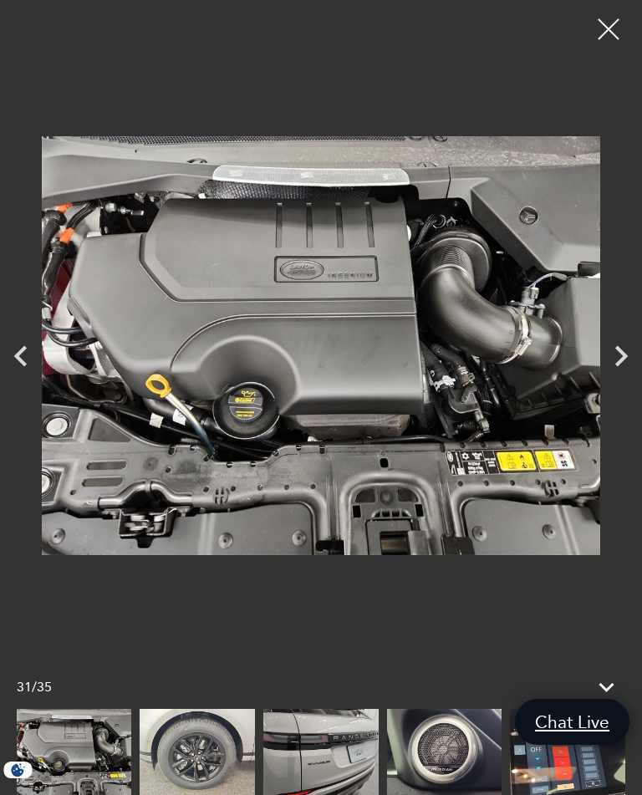
click at [620, 362] on icon "Next" at bounding box center [621, 356] width 13 height 21
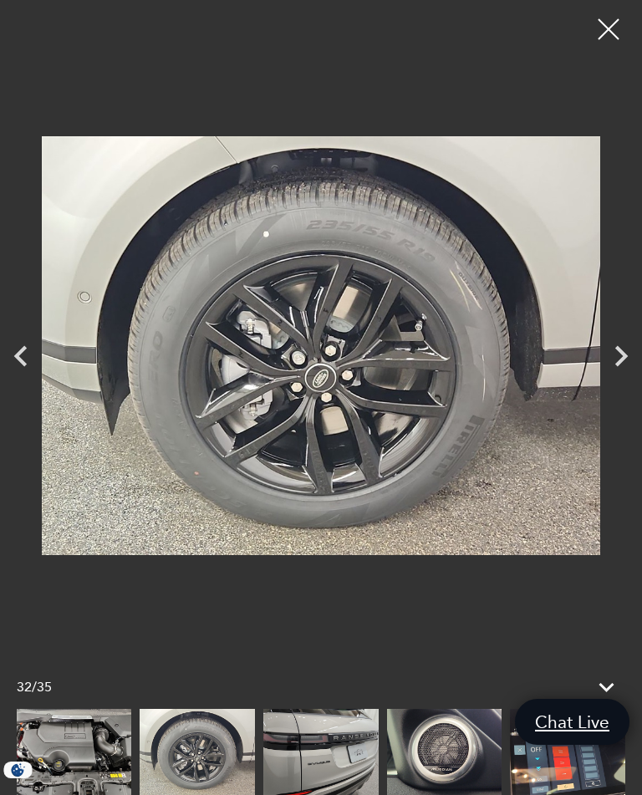
click at [622, 351] on icon "Next" at bounding box center [621, 356] width 13 height 21
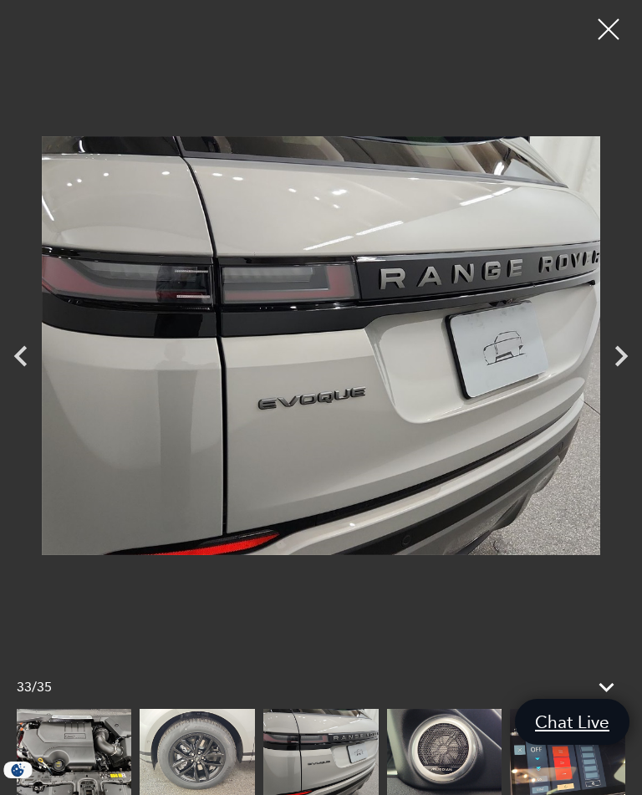
click at [627, 350] on icon "Next" at bounding box center [621, 356] width 42 height 42
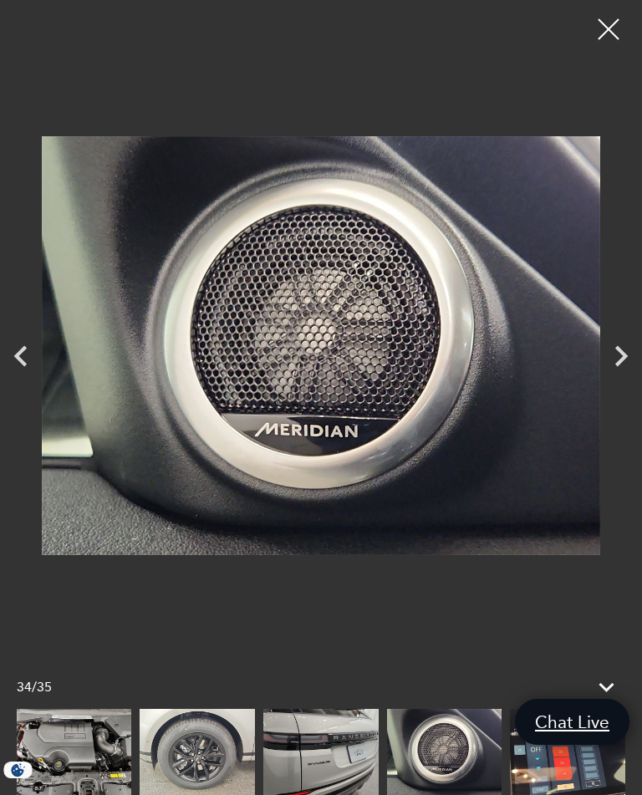
click at [630, 354] on icon "Next" at bounding box center [621, 356] width 42 height 42
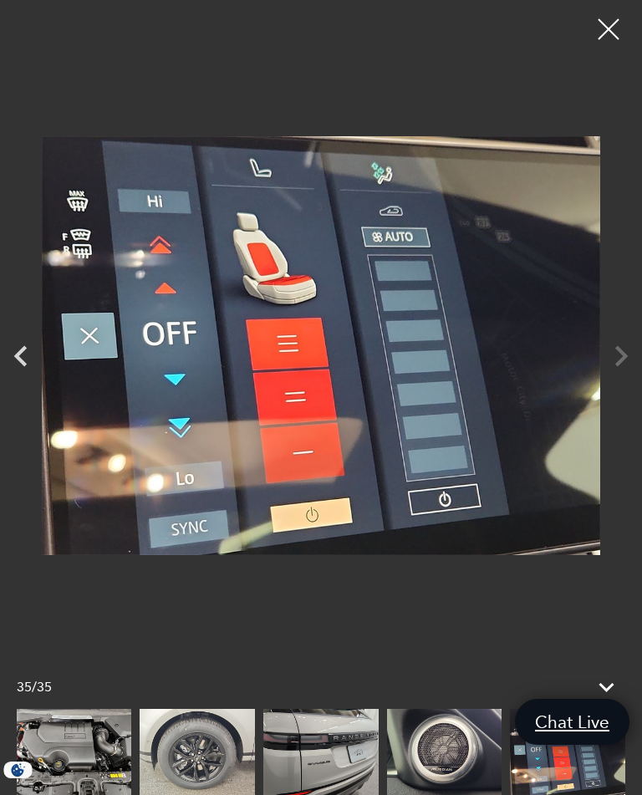
click at [608, 28] on div at bounding box center [609, 29] width 42 height 42
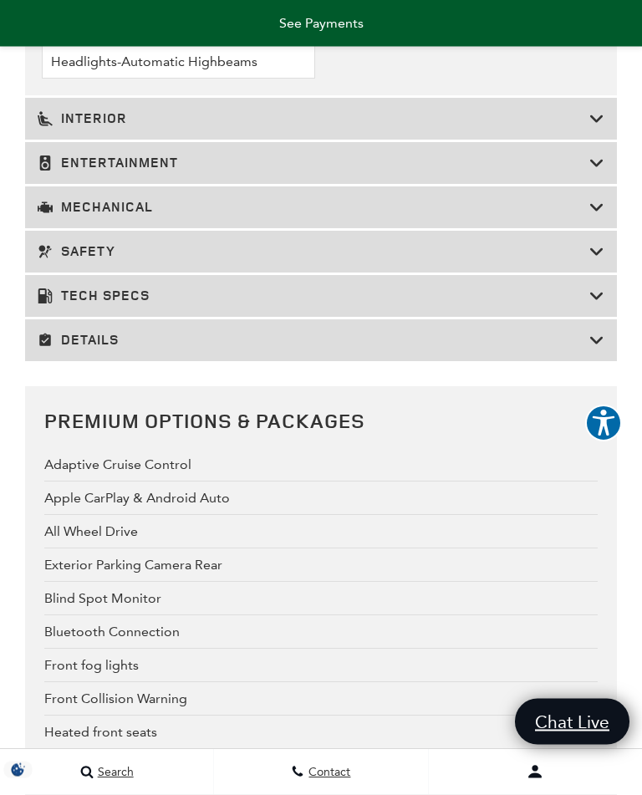
scroll to position [3873, 0]
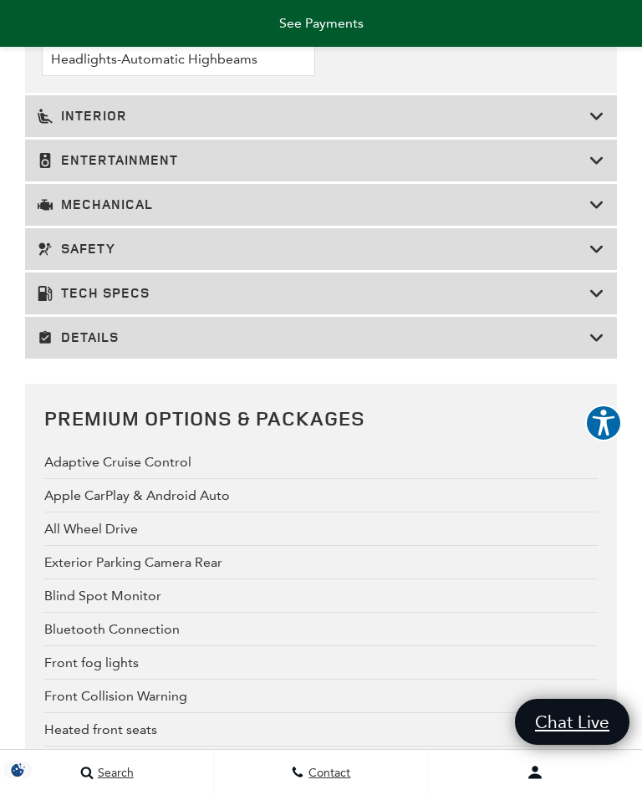
click at [596, 359] on div "Details" at bounding box center [321, 338] width 592 height 42
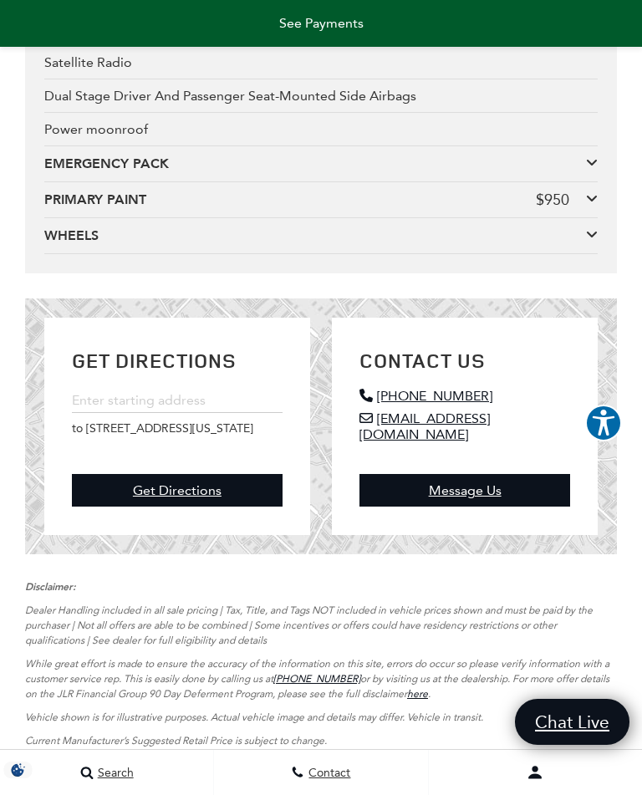
scroll to position [7394, 0]
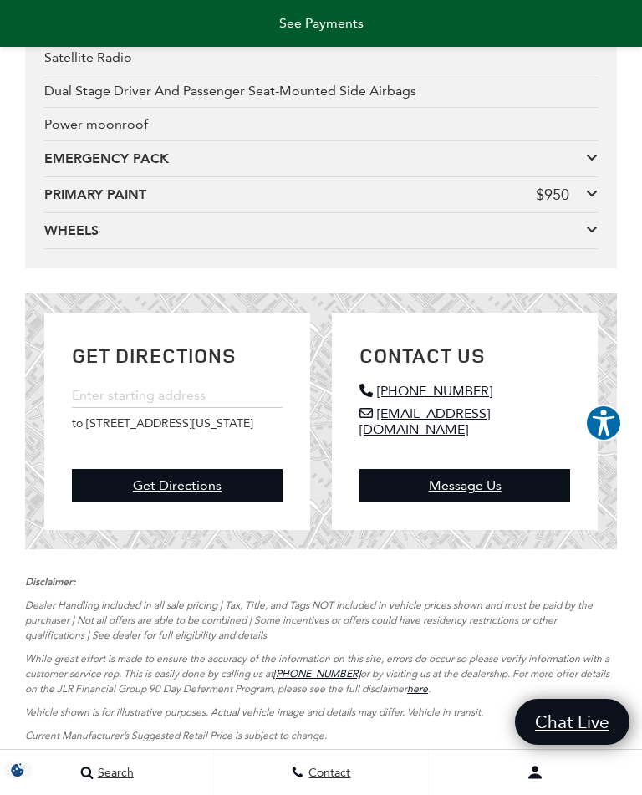
click at [590, 236] on icon at bounding box center [592, 228] width 12 height 13
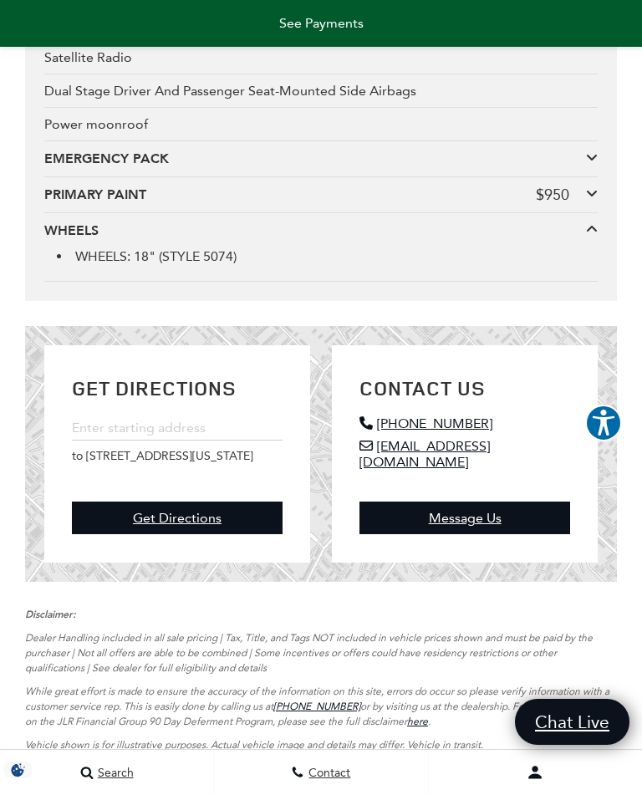
click at [597, 200] on icon at bounding box center [592, 192] width 12 height 13
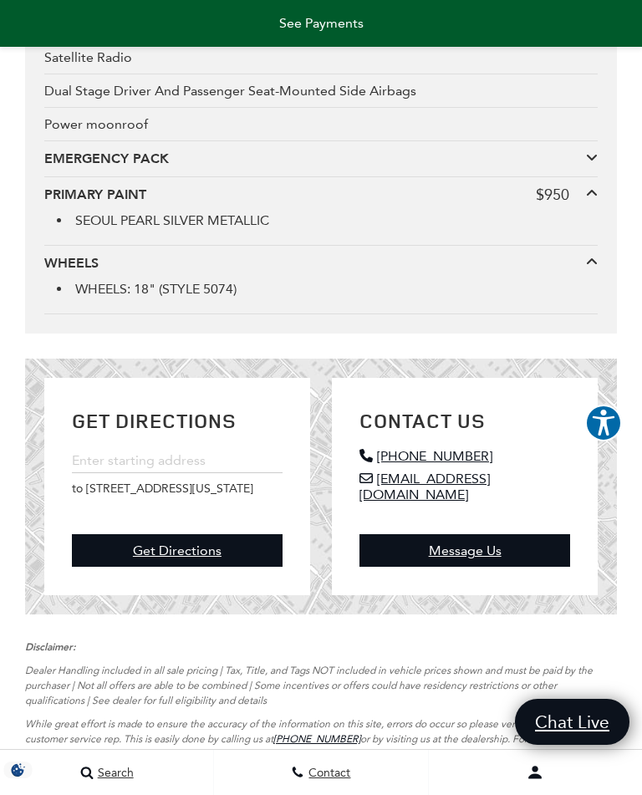
click at [579, 168] on div "EMERGENCY PACK" at bounding box center [315, 159] width 542 height 18
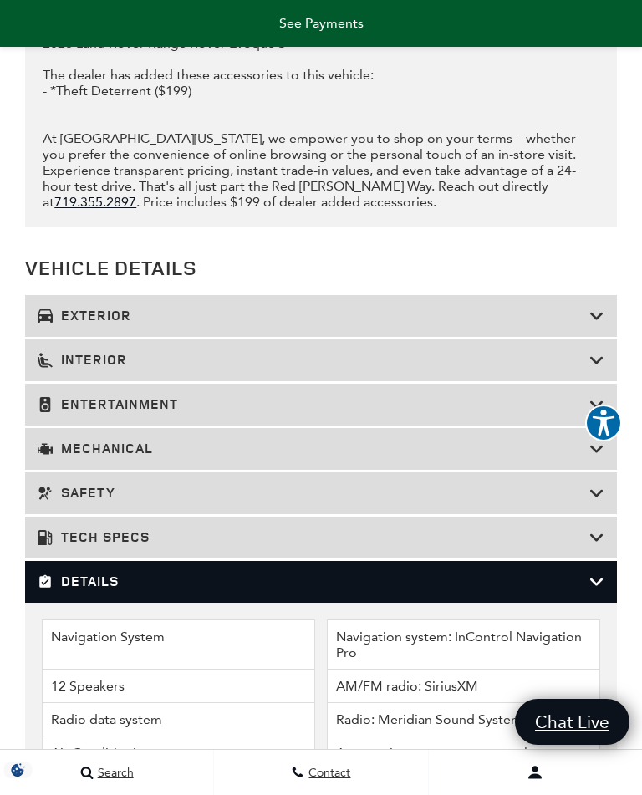
scroll to position [3035, 0]
click at [604, 591] on icon at bounding box center [596, 582] width 15 height 17
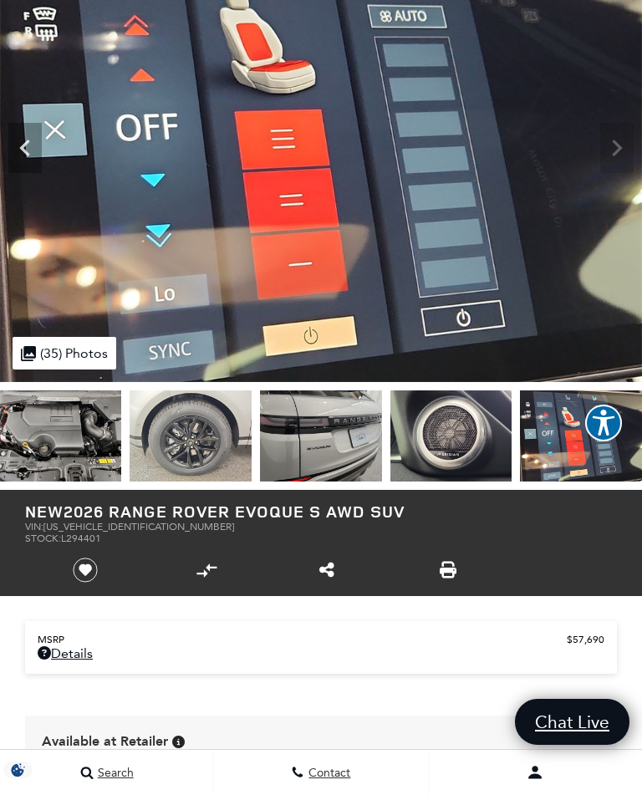
scroll to position [0, 0]
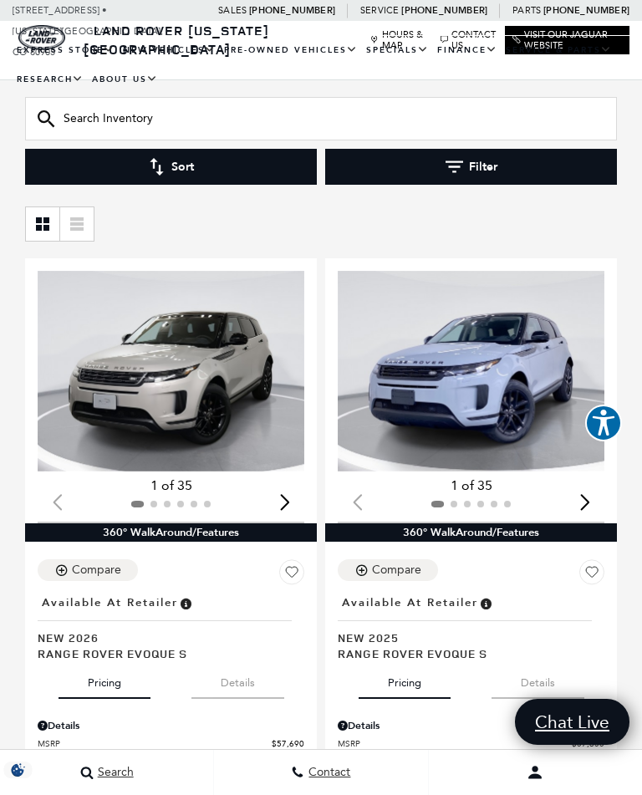
scroll to position [185, 0]
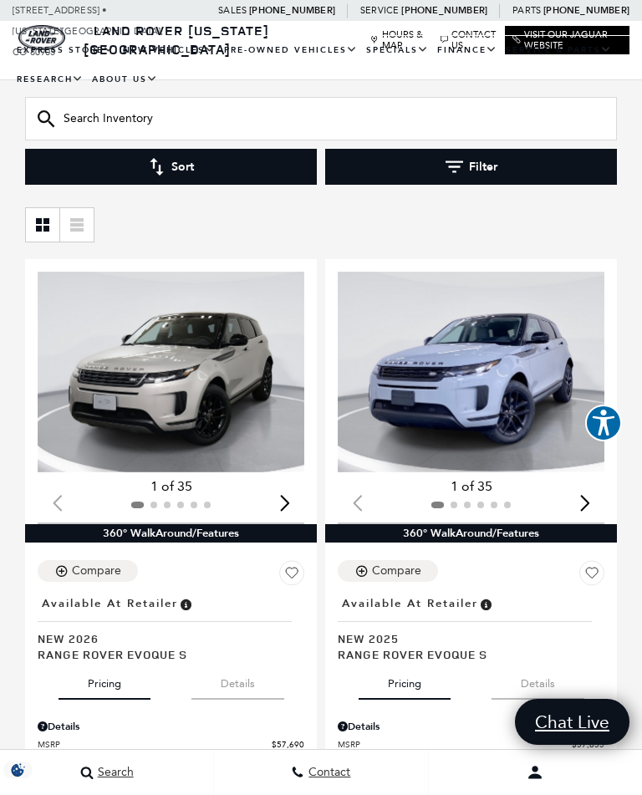
click at [255, 662] on button "Details" at bounding box center [237, 680] width 93 height 37
click at [558, 662] on button "Details" at bounding box center [538, 680] width 93 height 37
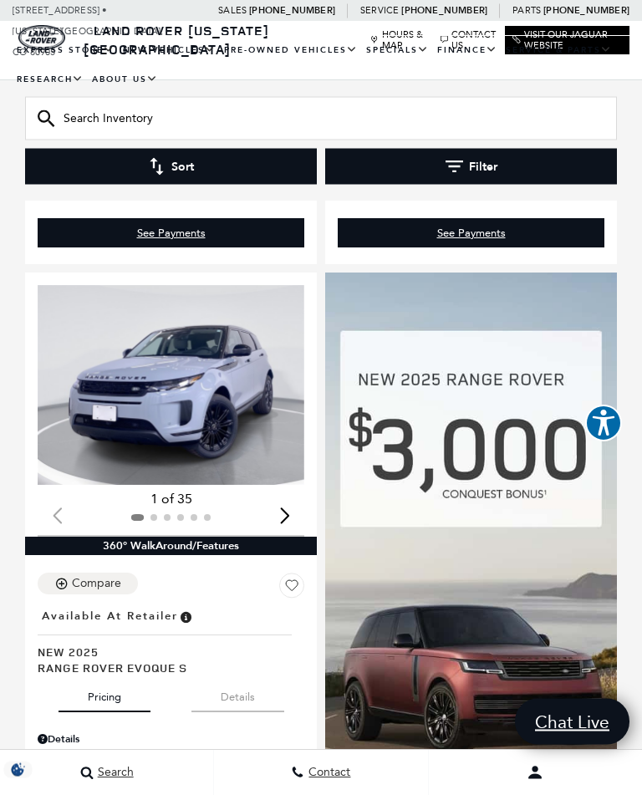
scroll to position [774, 0]
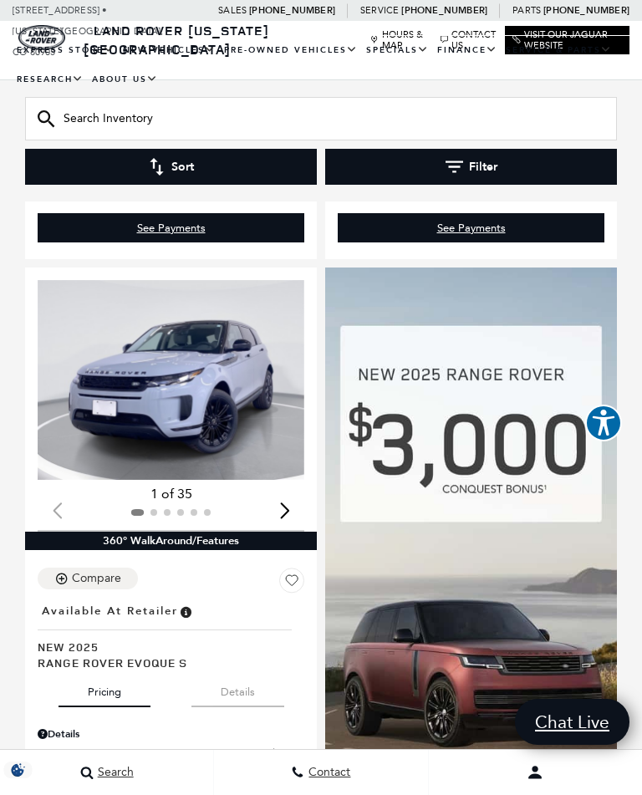
click at [253, 670] on button "Details" at bounding box center [237, 688] width 93 height 37
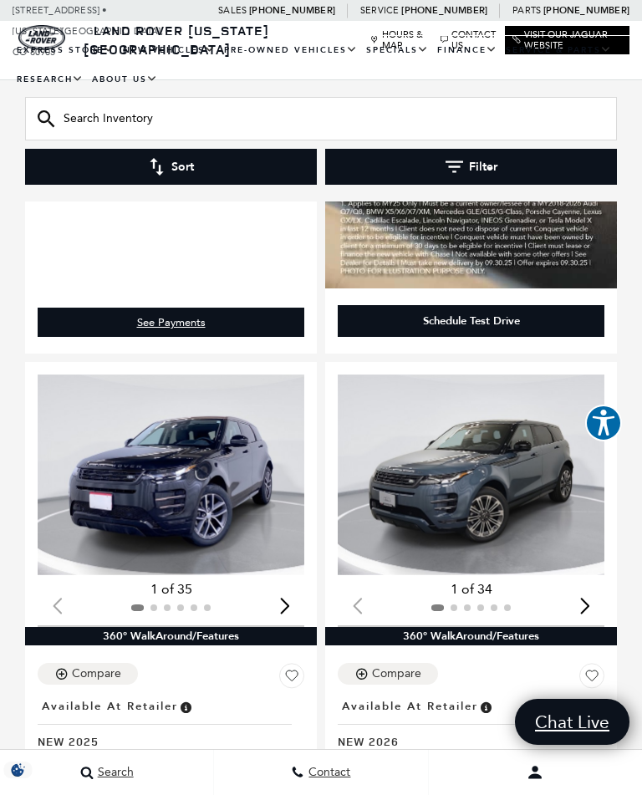
scroll to position [1426, 0]
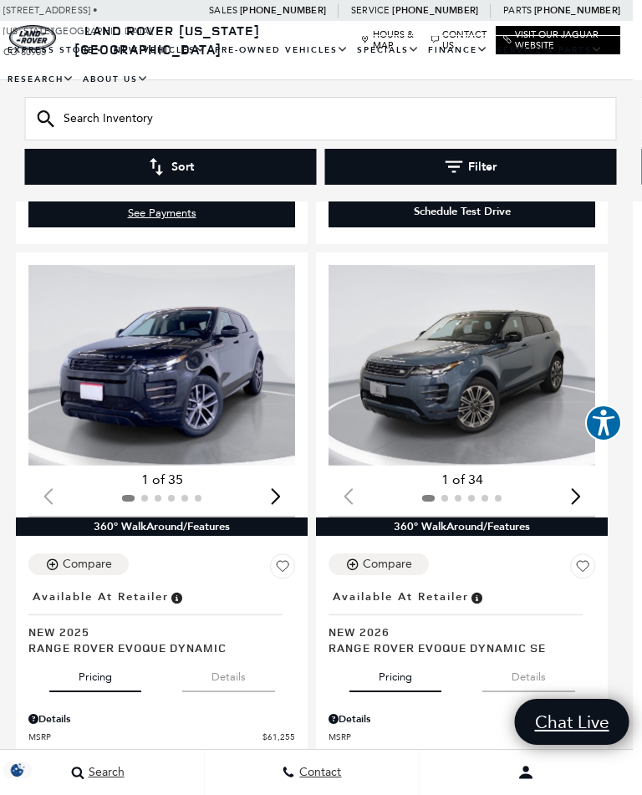
click at [257, 657] on button "Details" at bounding box center [229, 673] width 93 height 37
click at [538, 655] on button "Details" at bounding box center [528, 673] width 93 height 37
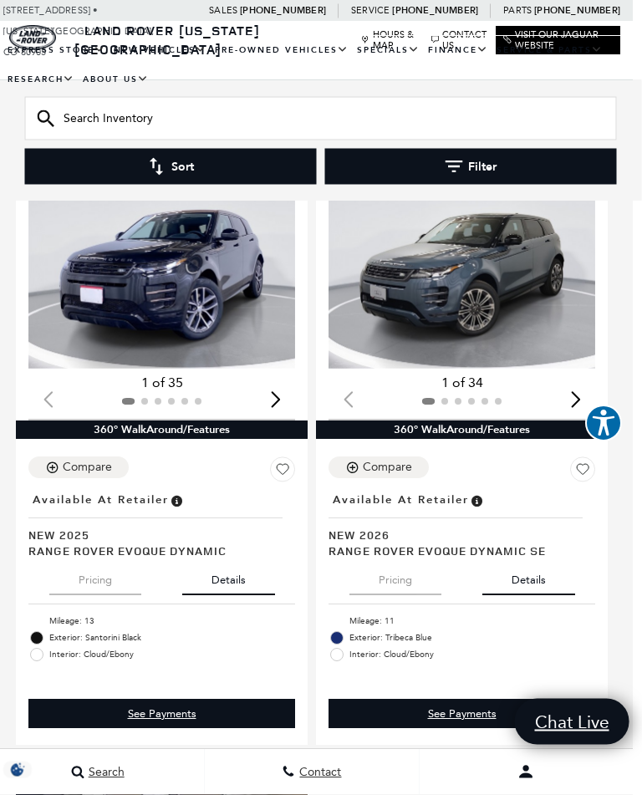
scroll to position [1630, 9]
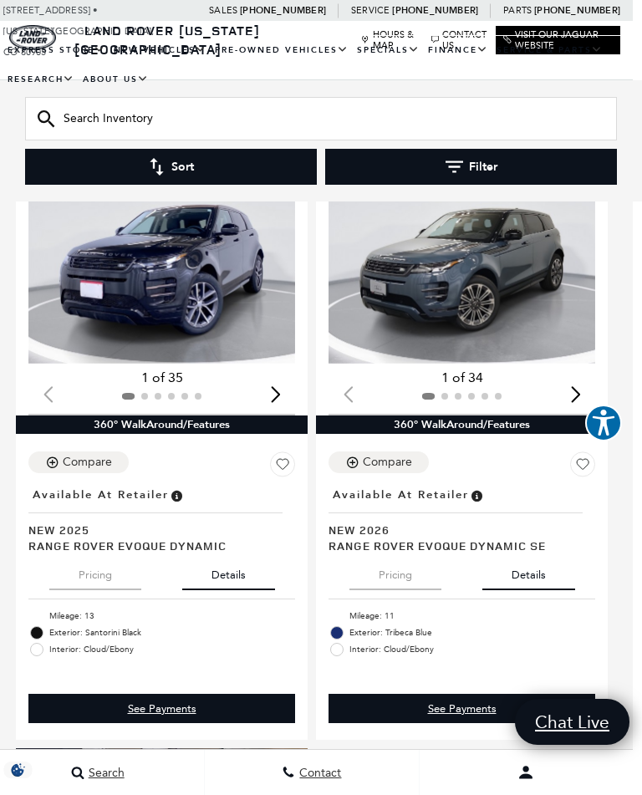
click at [400, 555] on button "Pricing" at bounding box center [395, 571] width 92 height 37
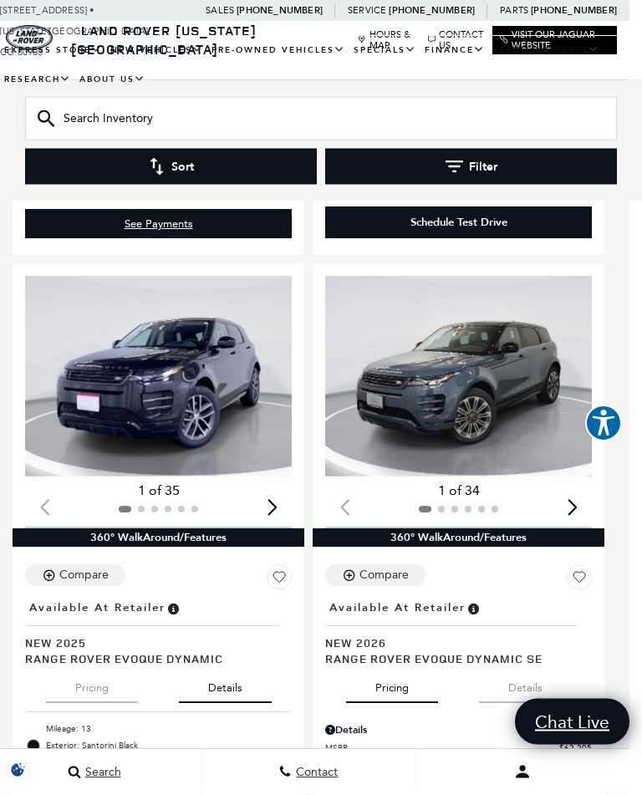
scroll to position [1517, 13]
click at [435, 380] on img "1 / 2" at bounding box center [458, 376] width 267 height 200
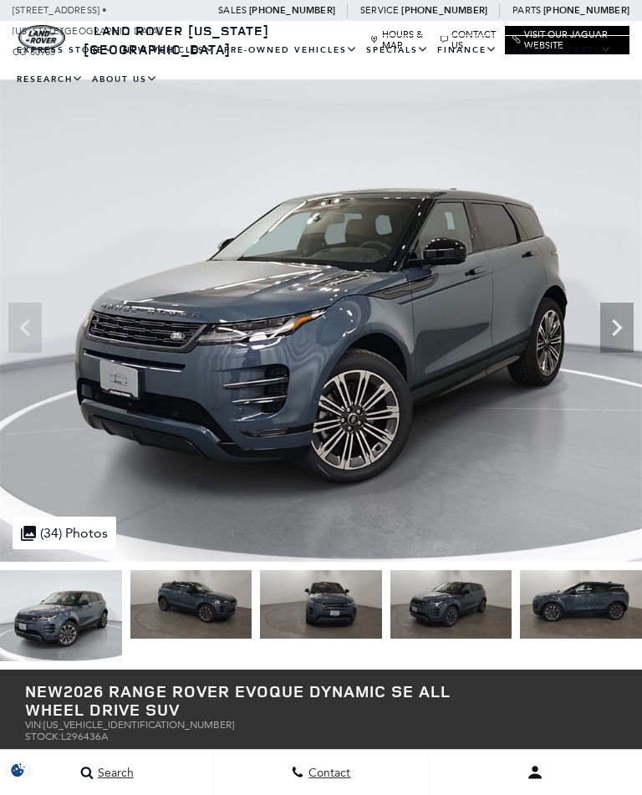
click at [621, 332] on icon "Next" at bounding box center [616, 327] width 33 height 33
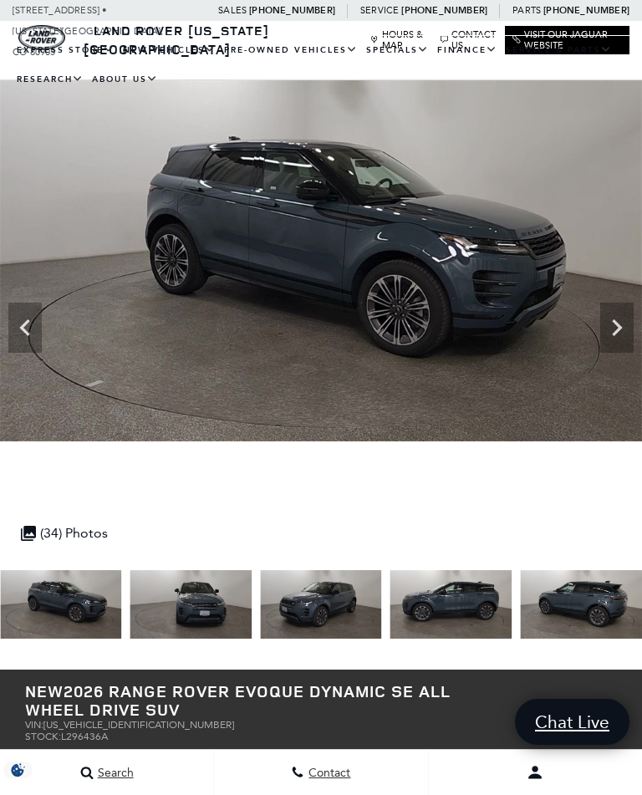
click at [619, 331] on icon "Next" at bounding box center [617, 327] width 10 height 17
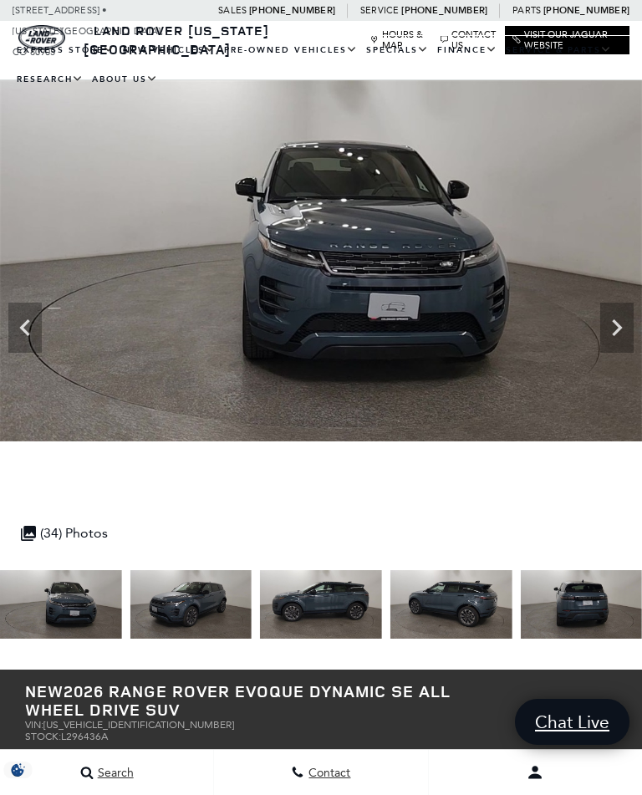
click at [631, 337] on icon "Next" at bounding box center [616, 327] width 33 height 33
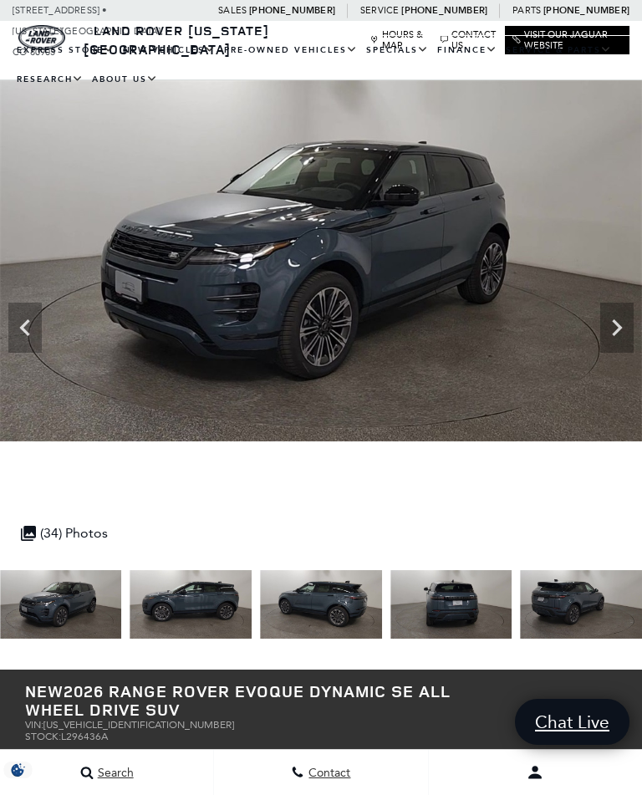
click at [630, 334] on icon "Next" at bounding box center [616, 327] width 33 height 33
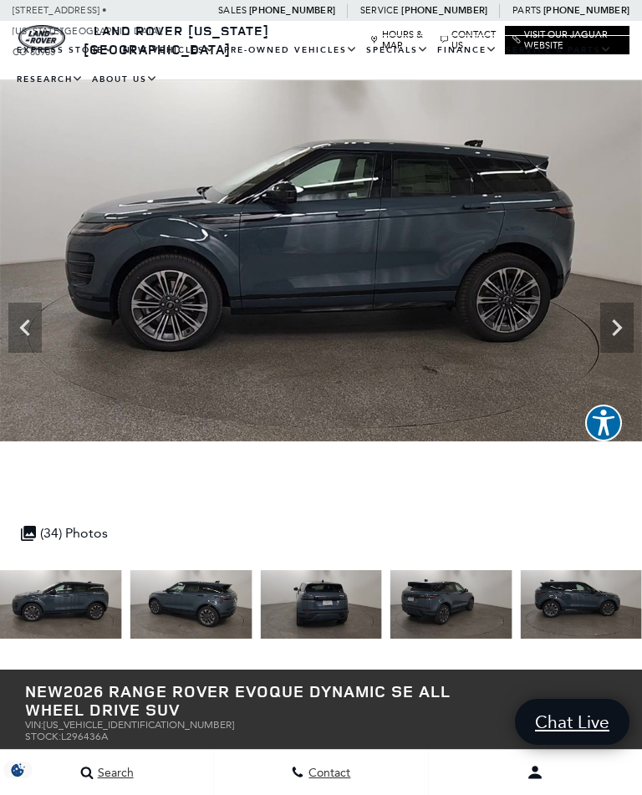
click at [632, 329] on icon "Next" at bounding box center [616, 327] width 33 height 33
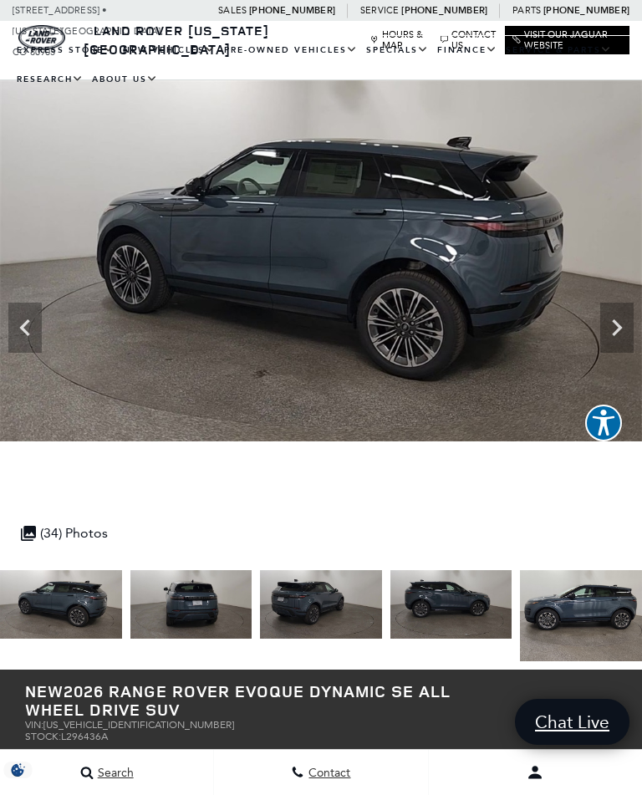
click at [618, 324] on icon "Next" at bounding box center [617, 327] width 10 height 17
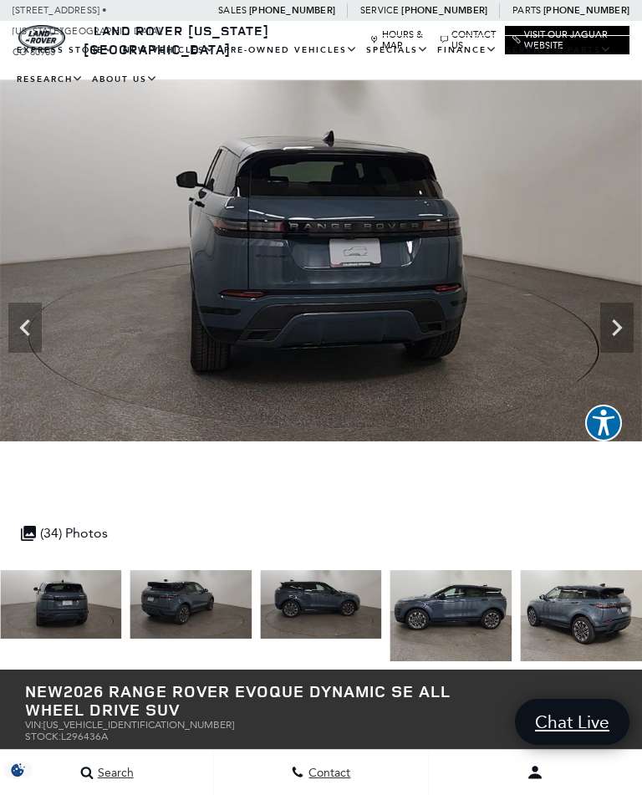
click at [621, 337] on icon "Next" at bounding box center [616, 327] width 33 height 33
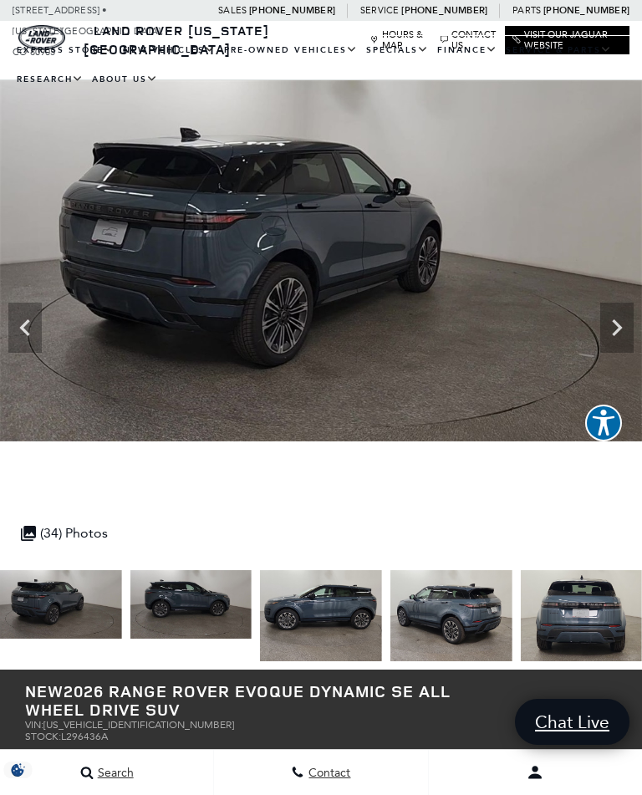
click at [617, 326] on icon "Next" at bounding box center [617, 327] width 10 height 17
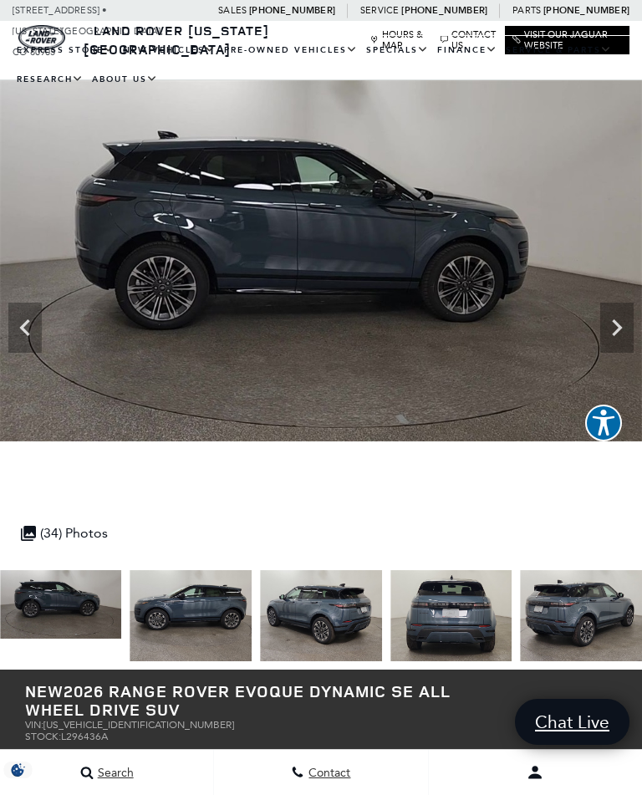
click at [619, 331] on icon "Next" at bounding box center [617, 327] width 10 height 17
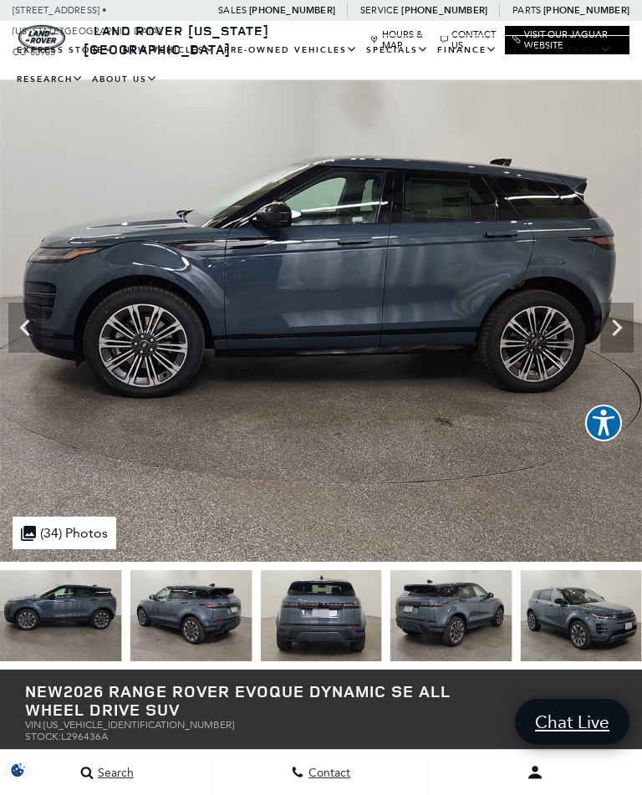
click at [613, 344] on icon "Next" at bounding box center [616, 327] width 33 height 33
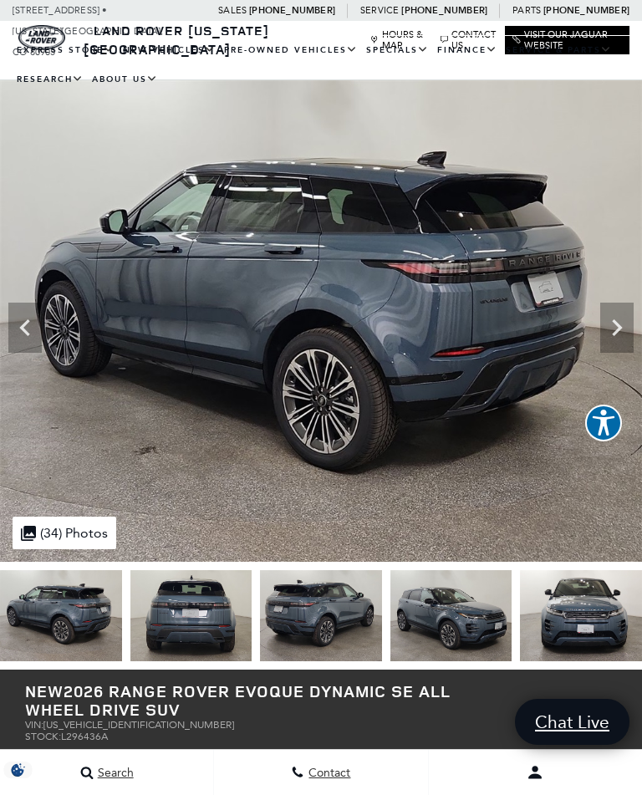
click at [606, 337] on icon "Next" at bounding box center [616, 327] width 33 height 33
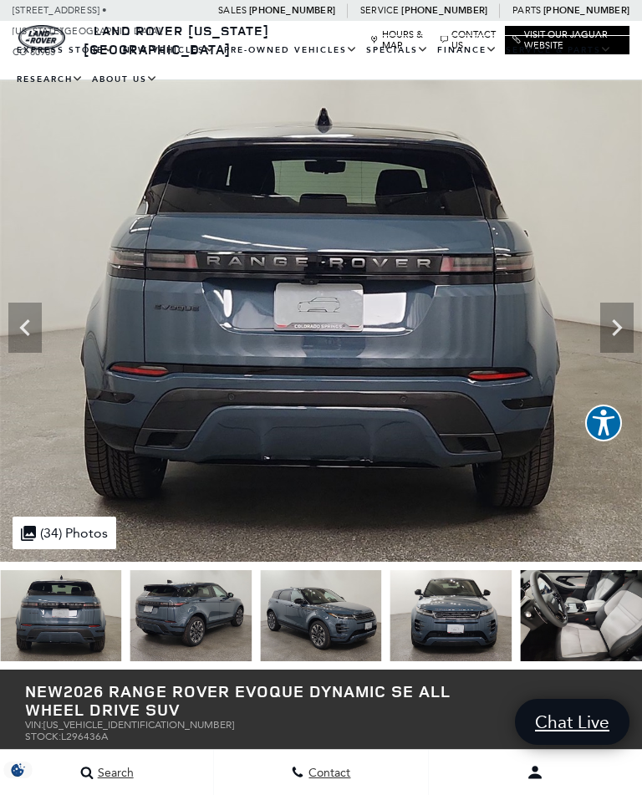
click at [618, 335] on icon "Next" at bounding box center [616, 327] width 33 height 33
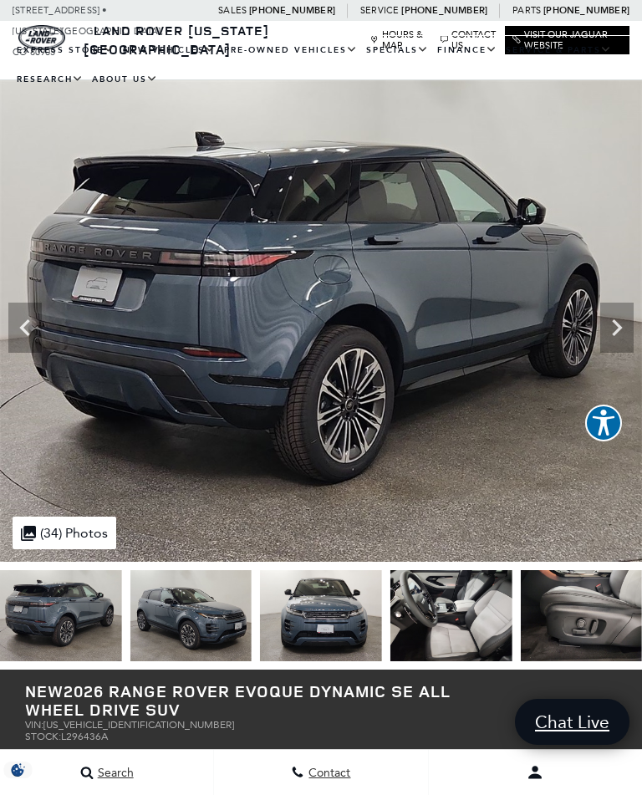
click at [615, 329] on icon "Next" at bounding box center [616, 327] width 33 height 33
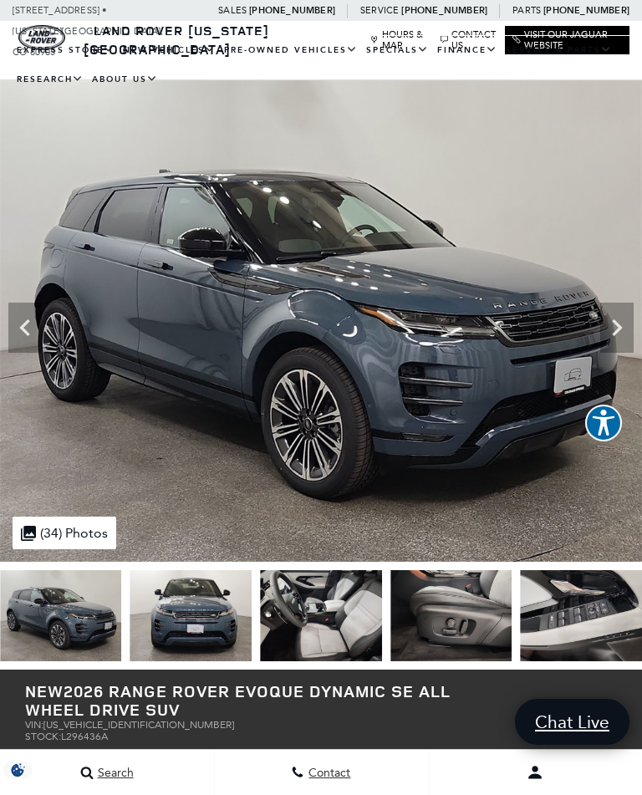
click at [605, 337] on icon "Next" at bounding box center [616, 327] width 33 height 33
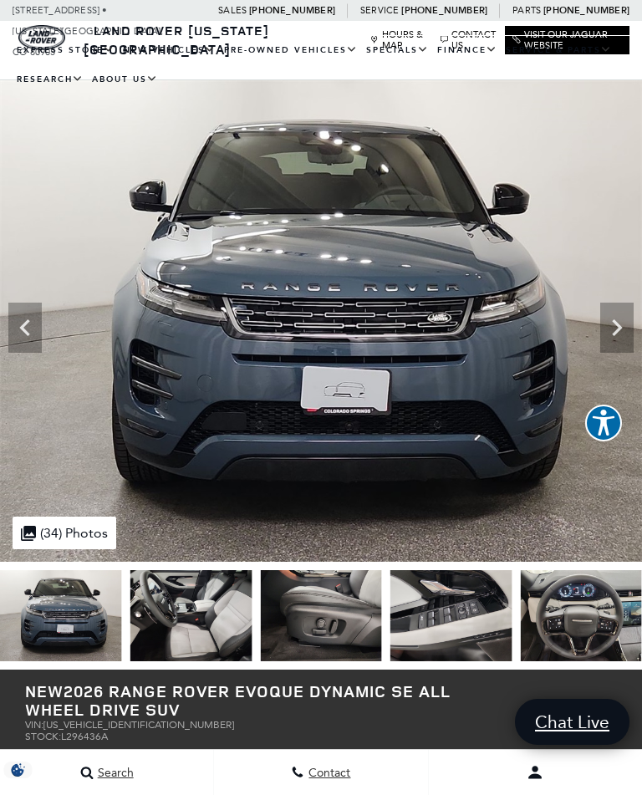
click at [621, 333] on icon "Next" at bounding box center [616, 327] width 33 height 33
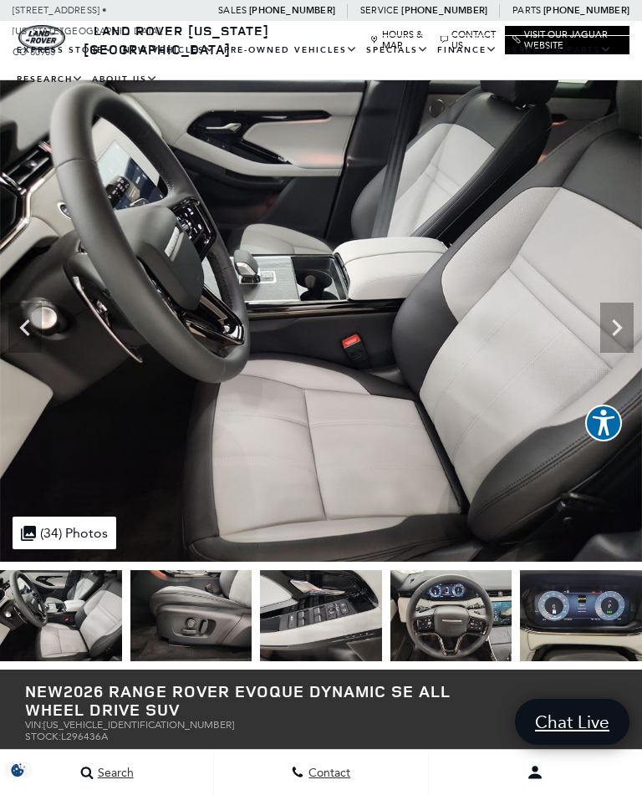
click at [619, 329] on icon "Next" at bounding box center [617, 327] width 10 height 17
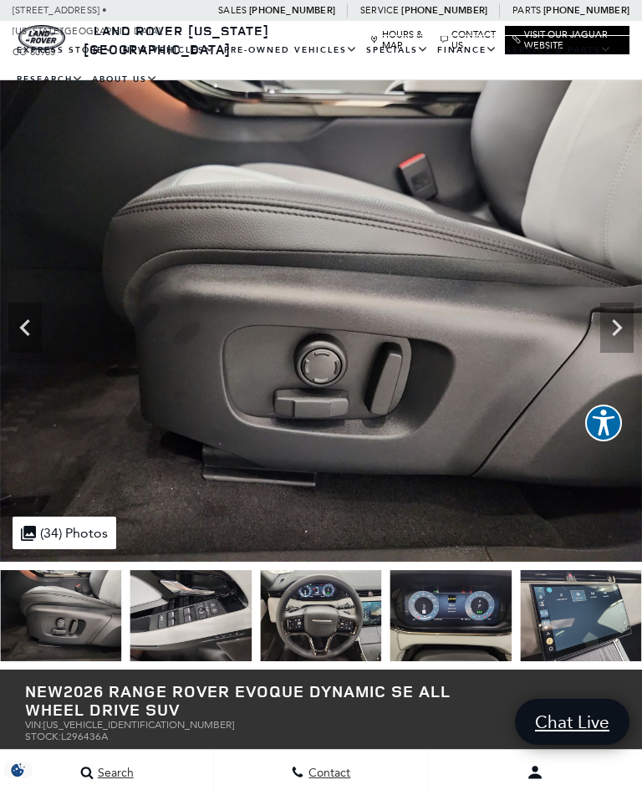
click at [609, 324] on icon "Next" at bounding box center [616, 327] width 33 height 33
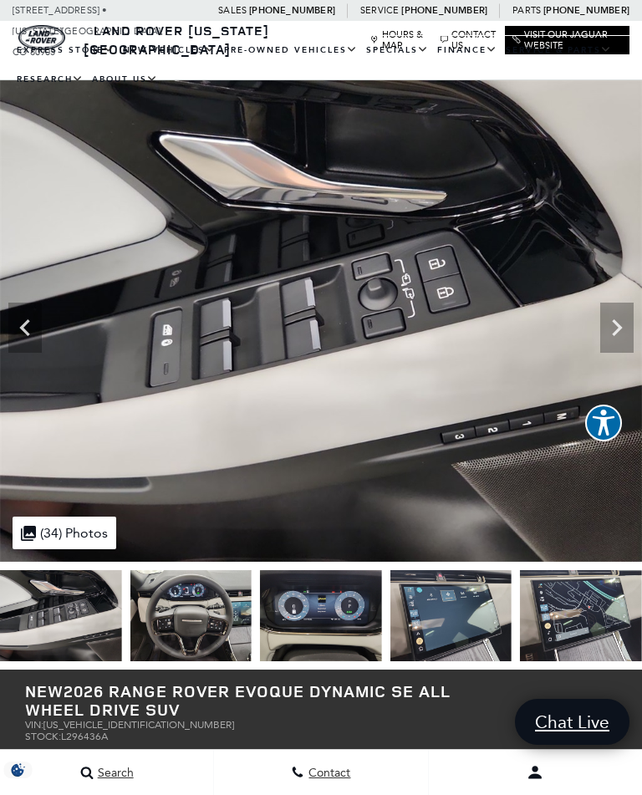
click at [618, 341] on icon "Next" at bounding box center [616, 327] width 33 height 33
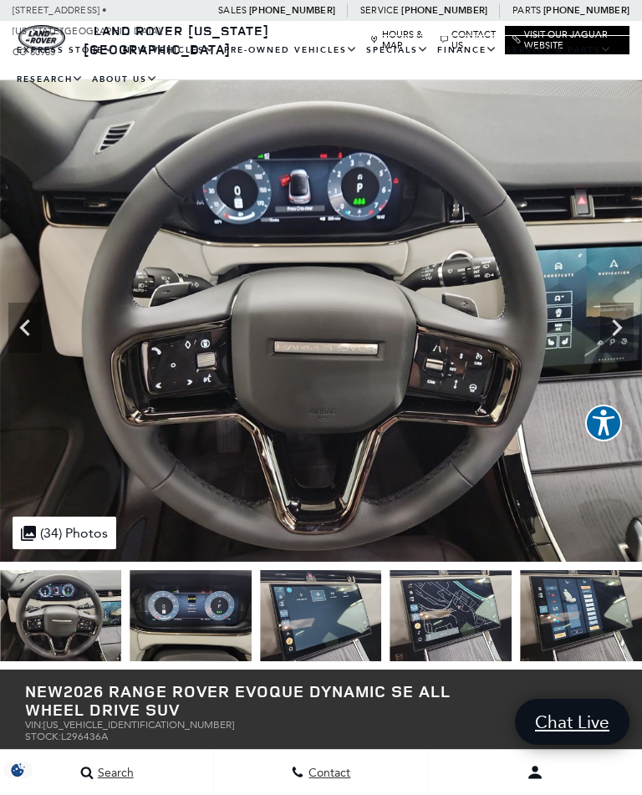
click at [615, 337] on icon "Next" at bounding box center [616, 327] width 33 height 33
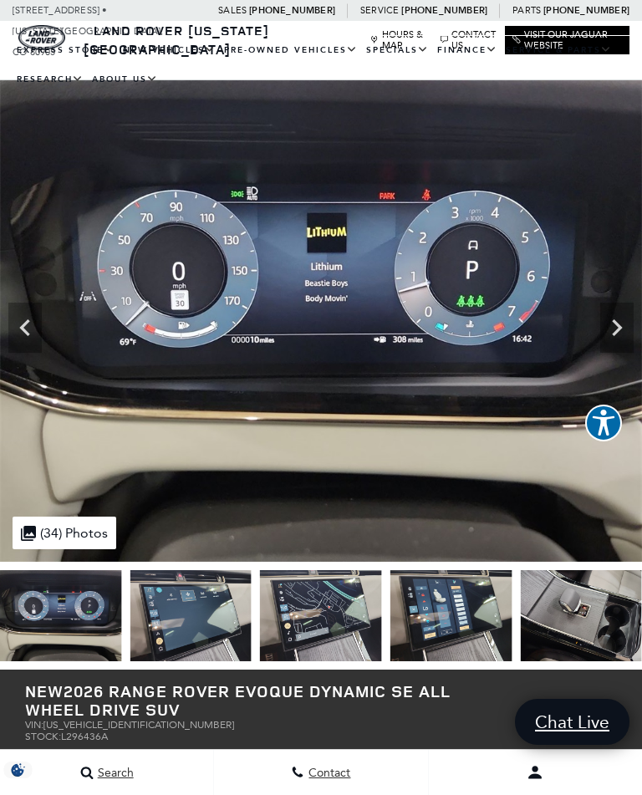
click at [624, 334] on icon "Next" at bounding box center [616, 327] width 33 height 33
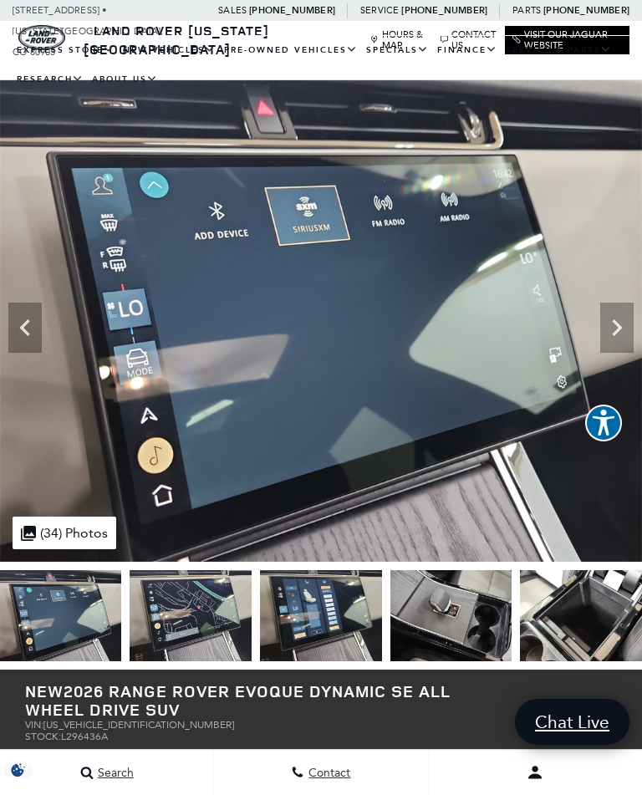
click at [627, 339] on icon "Next" at bounding box center [616, 327] width 33 height 33
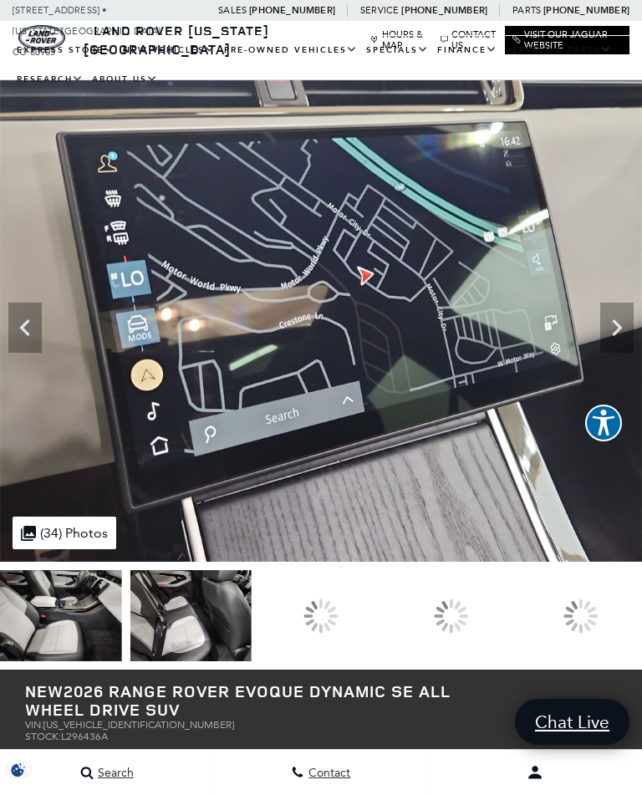
click at [339, 615] on div at bounding box center [320, 616] width 35 height 35
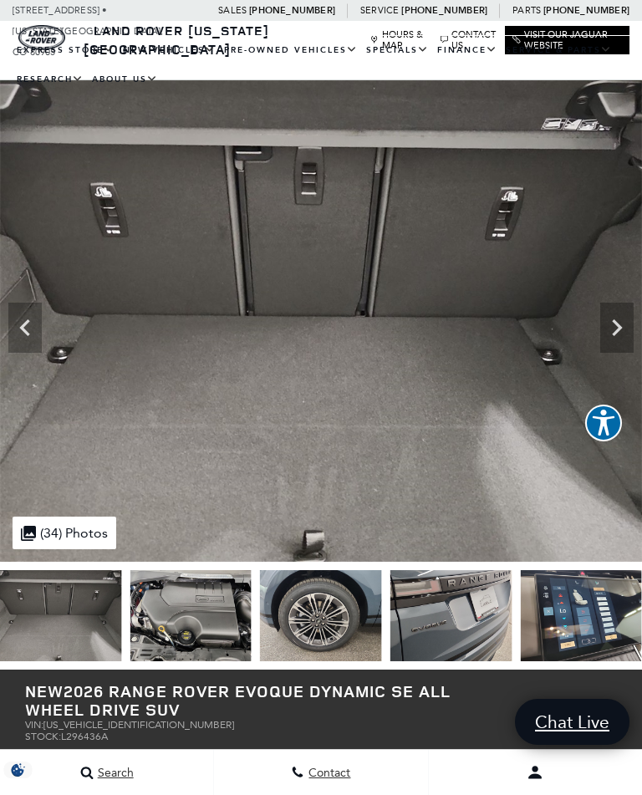
click at [610, 319] on icon "Next" at bounding box center [616, 327] width 33 height 33
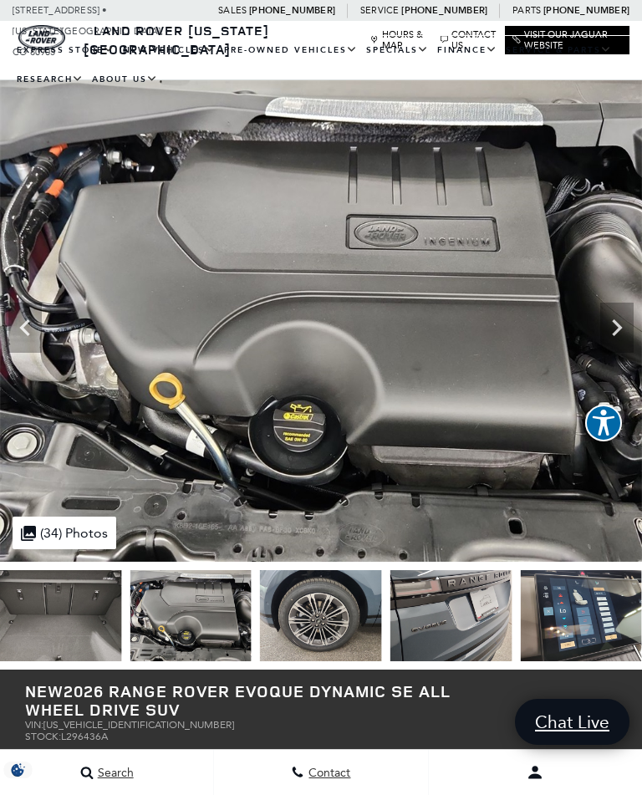
click at [619, 325] on icon "Next" at bounding box center [617, 327] width 10 height 17
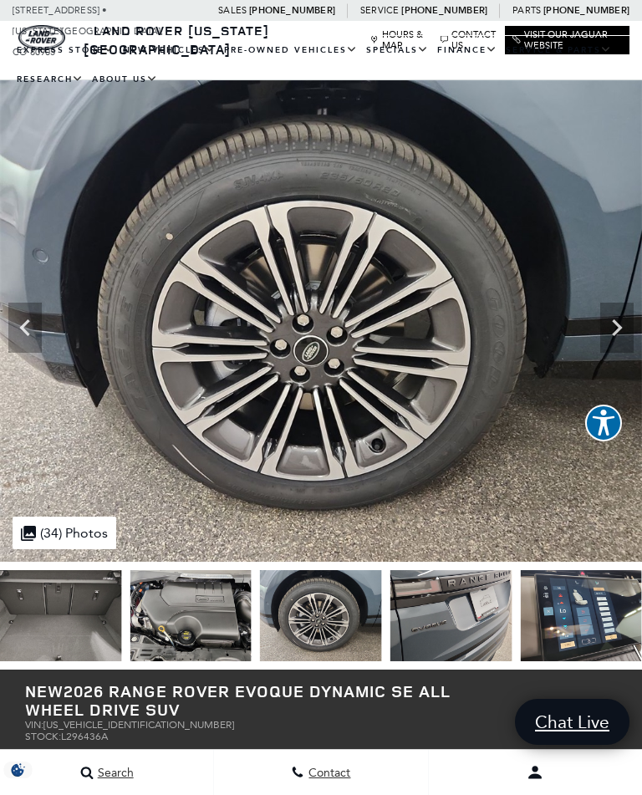
click at [615, 327] on icon "Next" at bounding box center [616, 327] width 33 height 33
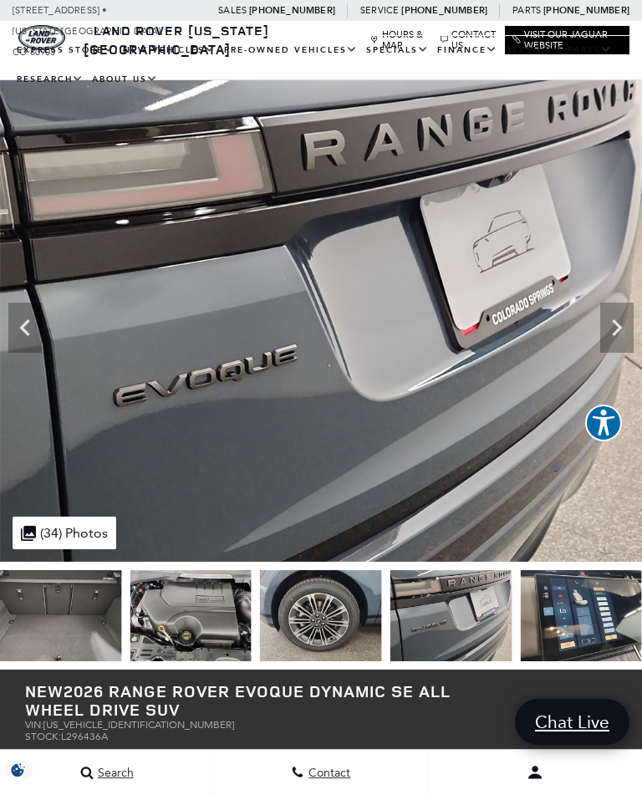
click at [619, 337] on icon "Next" at bounding box center [616, 327] width 33 height 33
click at [615, 330] on icon "Next" at bounding box center [616, 327] width 33 height 33
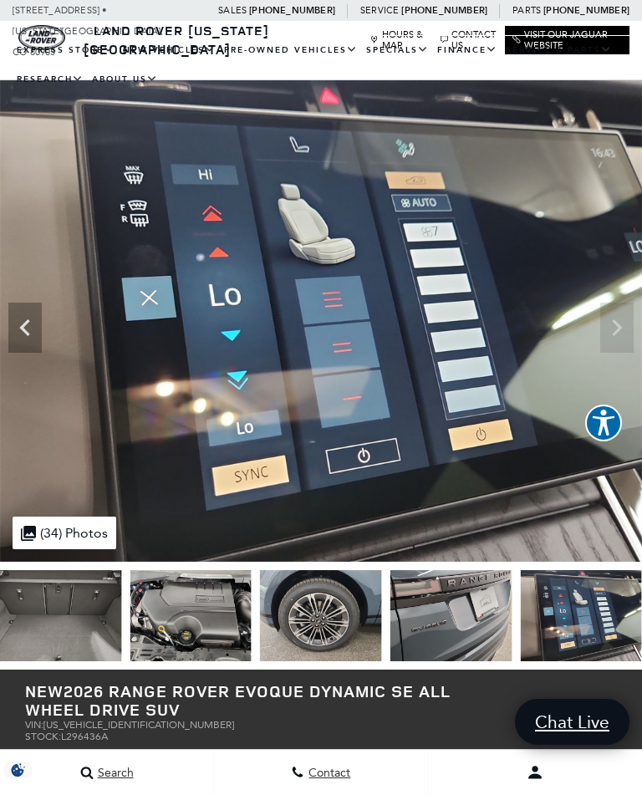
click at [617, 334] on img at bounding box center [321, 321] width 642 height 482
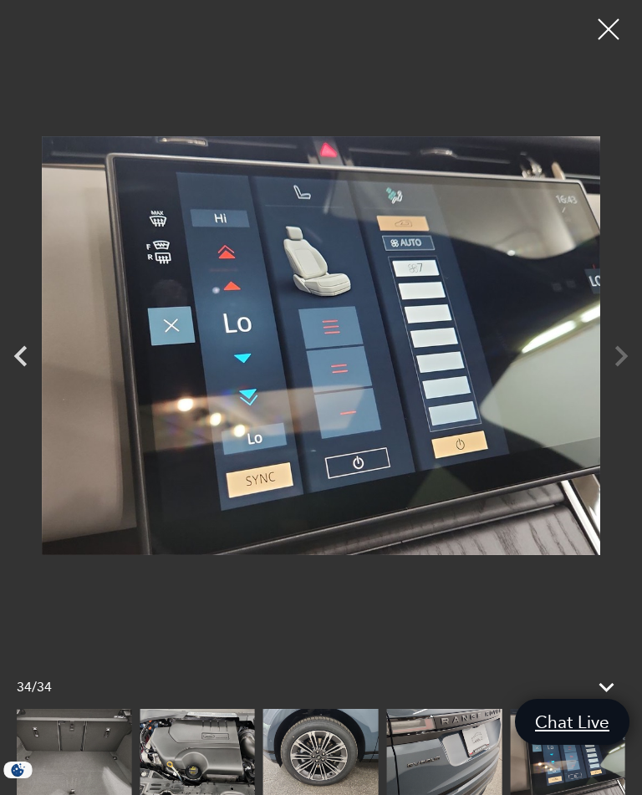
click at [611, 33] on div at bounding box center [609, 29] width 42 height 42
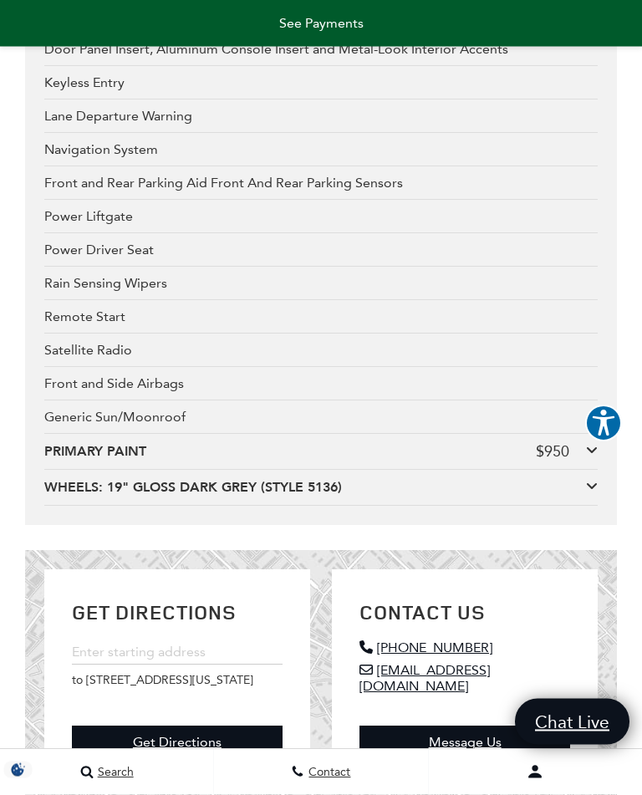
scroll to position [4530, 0]
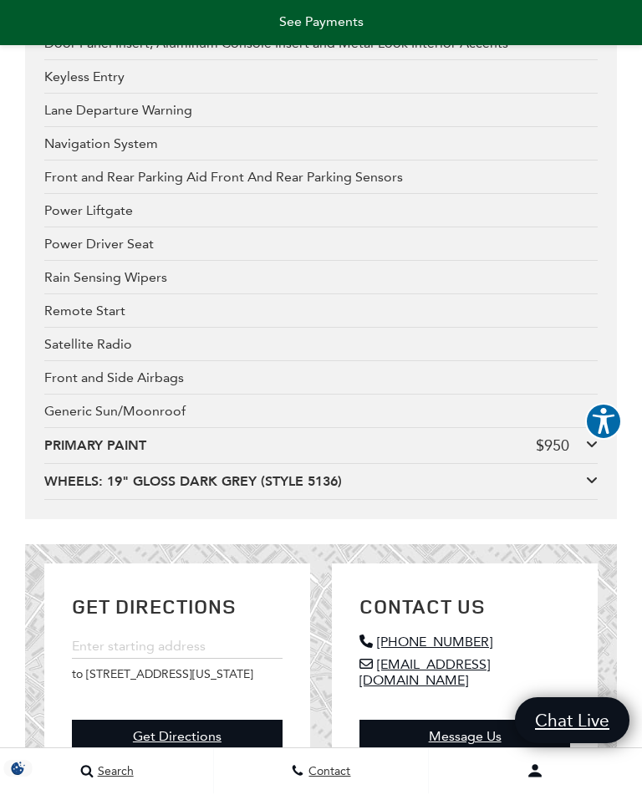
click at [578, 492] on div "WHEELS: 19" GLOSS DARK GREY (STYLE 5136)" at bounding box center [315, 483] width 542 height 18
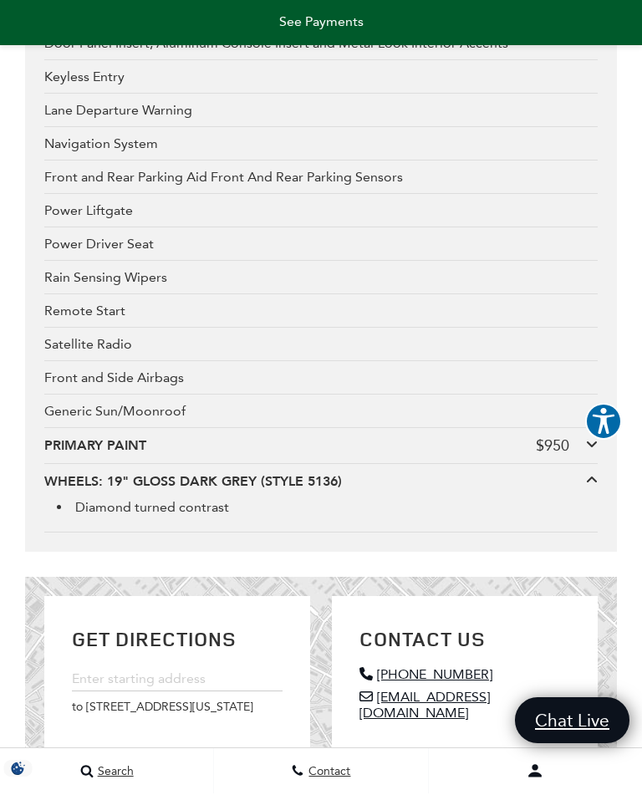
scroll to position [4532, 0]
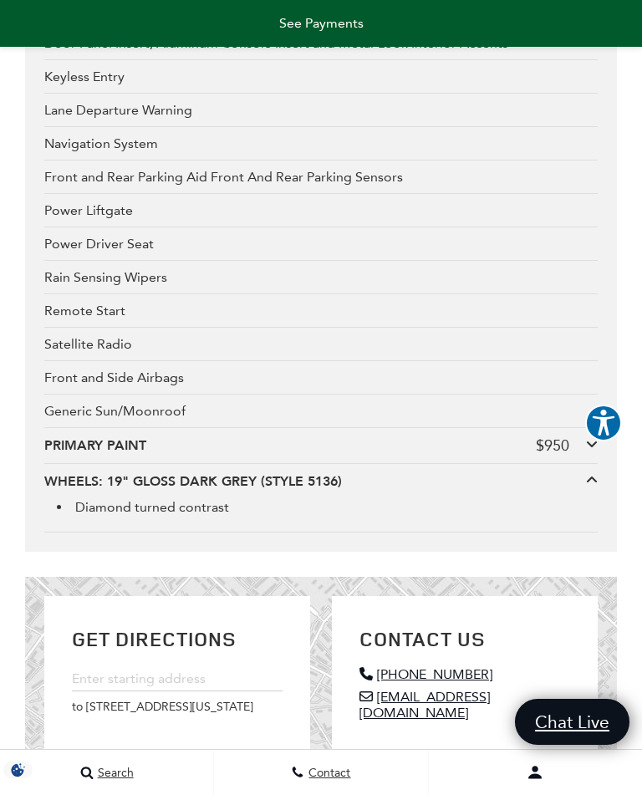
click at [589, 451] on icon at bounding box center [592, 443] width 12 height 13
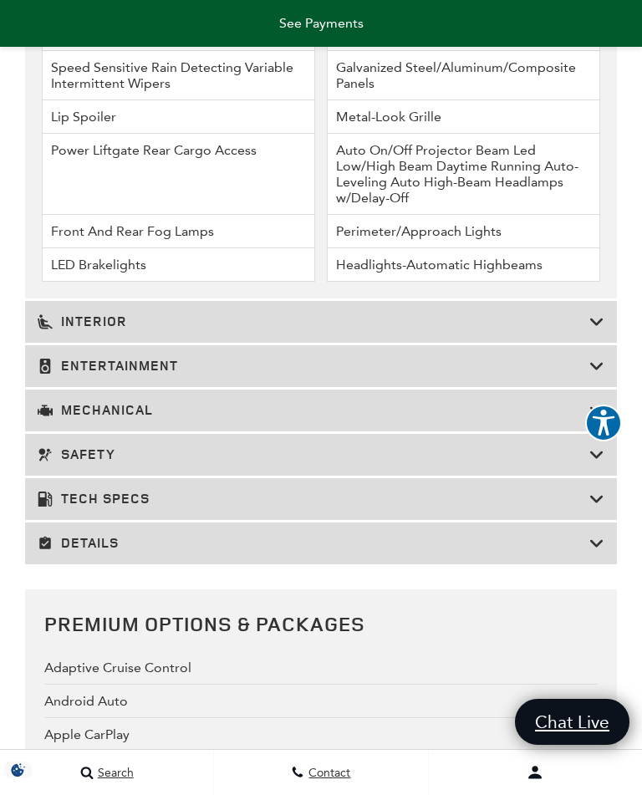
scroll to position [3590, 0]
click at [584, 565] on div "Details" at bounding box center [321, 544] width 592 height 42
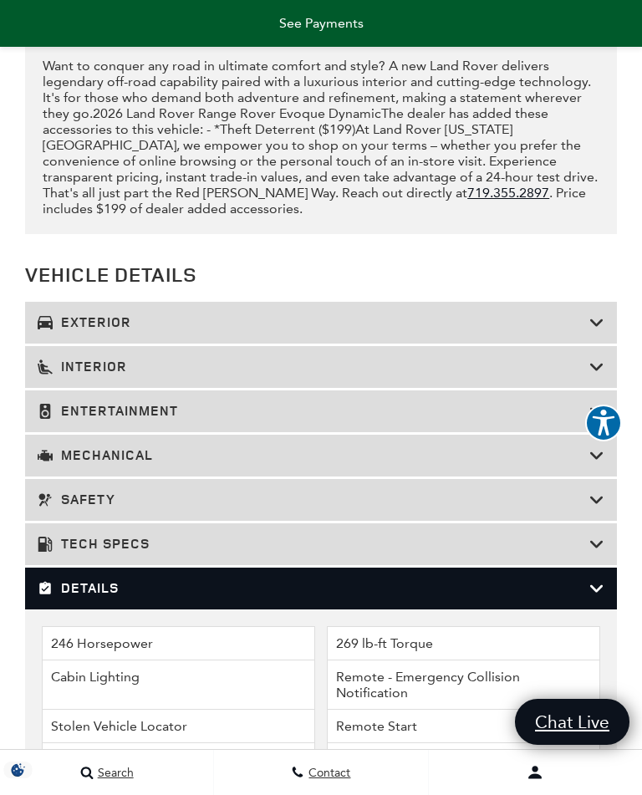
scroll to position [2985, 0]
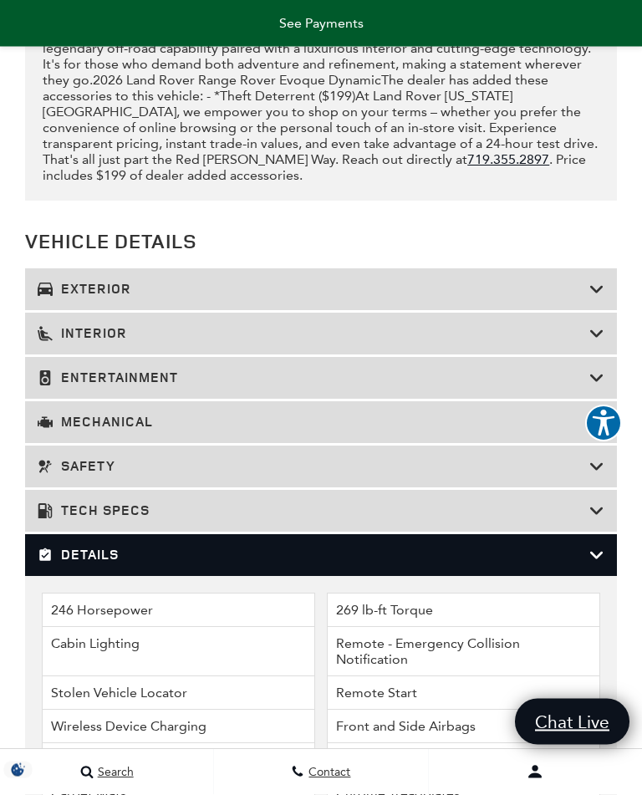
click at [587, 476] on h3 "Safety" at bounding box center [314, 467] width 552 height 17
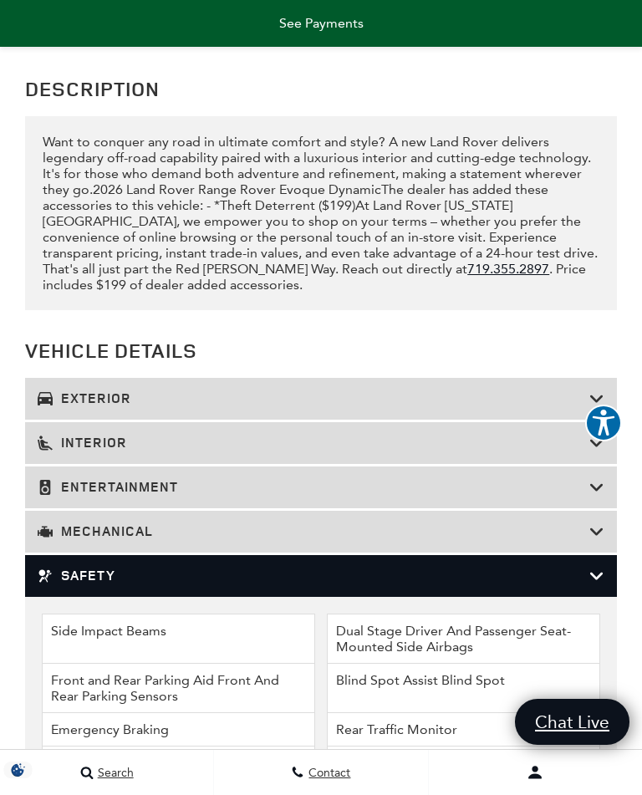
scroll to position [2876, 0]
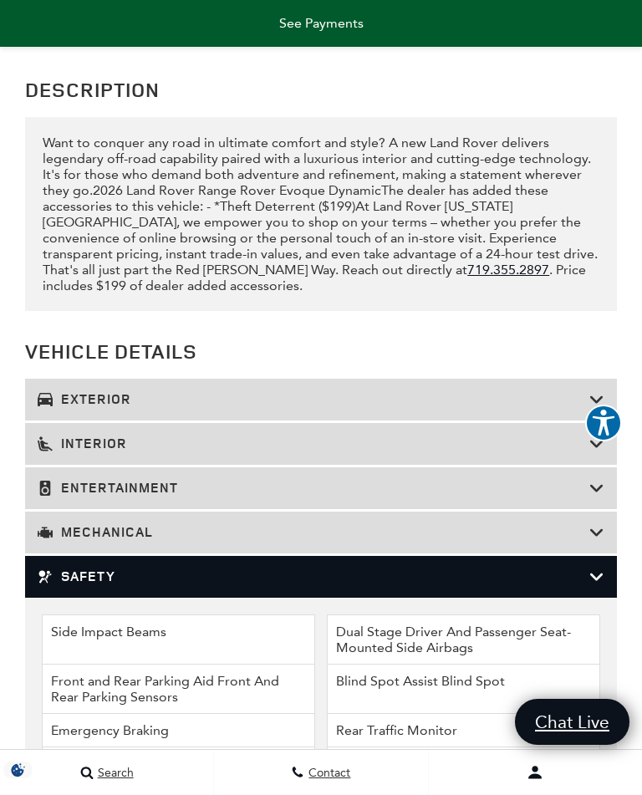
click at [596, 497] on icon at bounding box center [596, 488] width 15 height 17
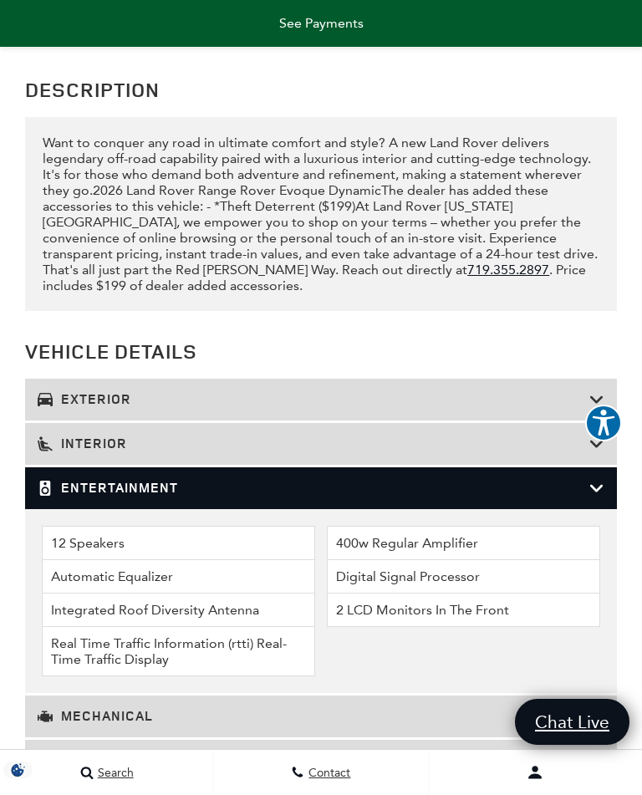
click at [597, 452] on icon at bounding box center [596, 444] width 15 height 17
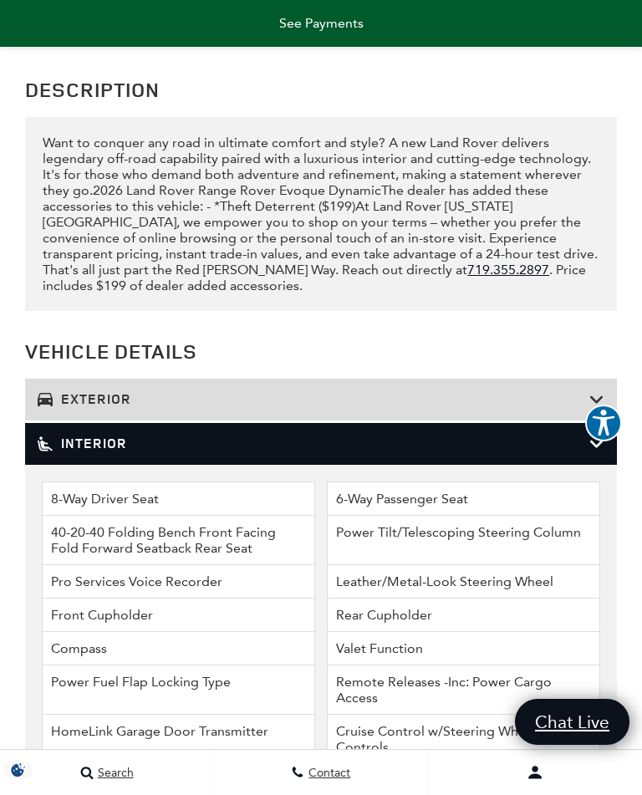
click at [596, 420] on div "Exterior" at bounding box center [321, 400] width 592 height 42
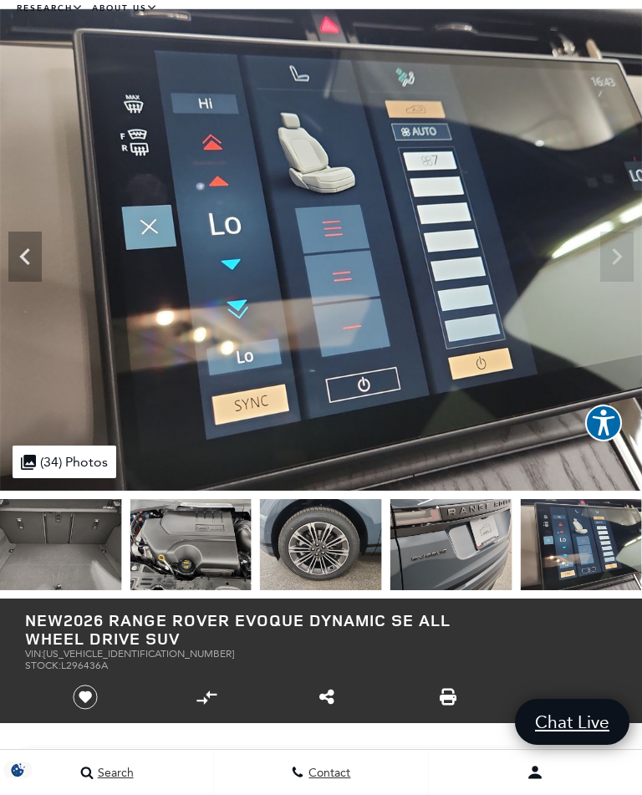
scroll to position [0, 0]
